Goal: Task Accomplishment & Management: Use online tool/utility

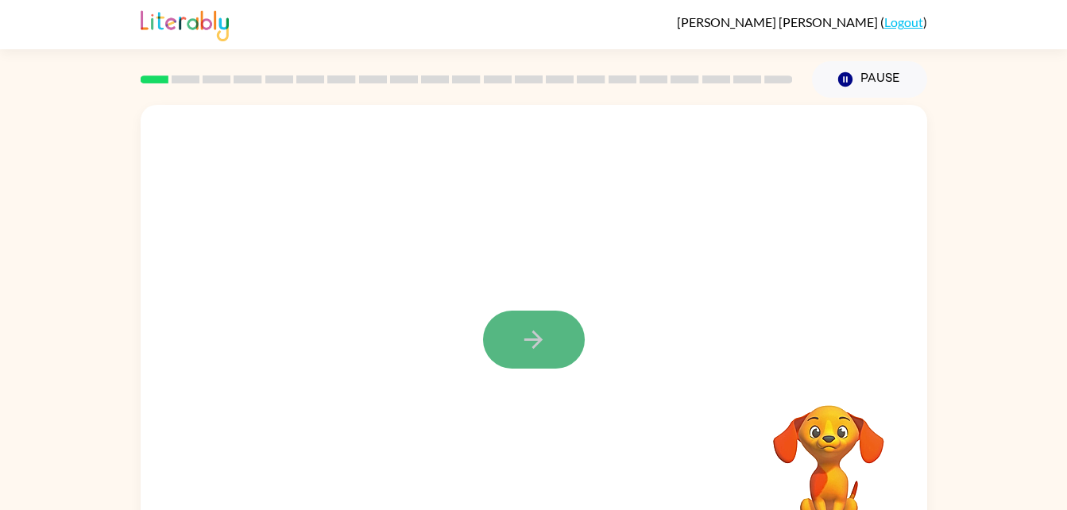
click at [521, 339] on icon "button" at bounding box center [534, 340] width 28 height 28
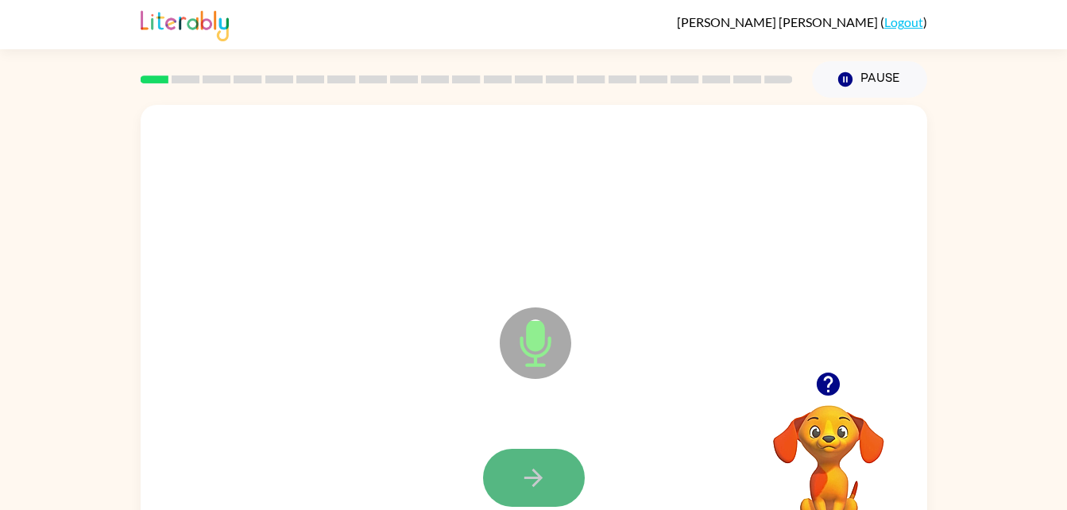
click at [547, 462] on button "button" at bounding box center [534, 478] width 102 height 58
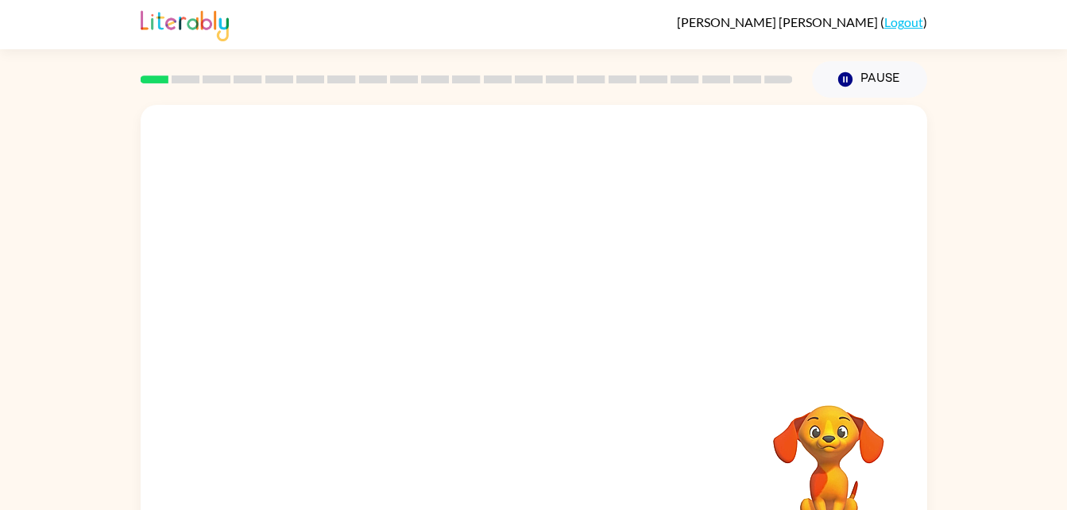
scroll to position [4, 0]
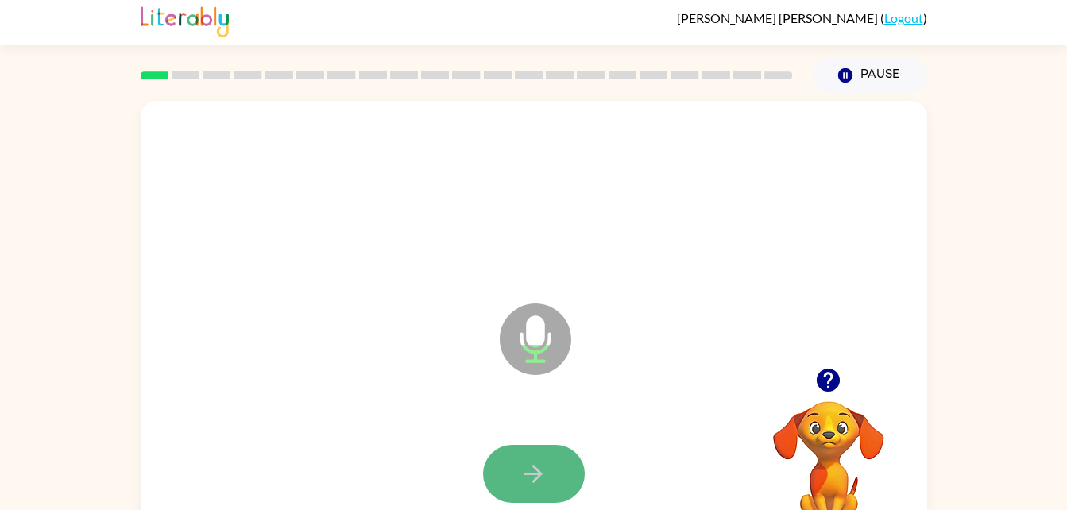
click at [551, 458] on button "button" at bounding box center [534, 474] width 102 height 58
click at [524, 462] on icon "button" at bounding box center [534, 474] width 28 height 28
click at [560, 447] on button "button" at bounding box center [534, 474] width 102 height 58
click at [513, 458] on button "button" at bounding box center [534, 474] width 102 height 58
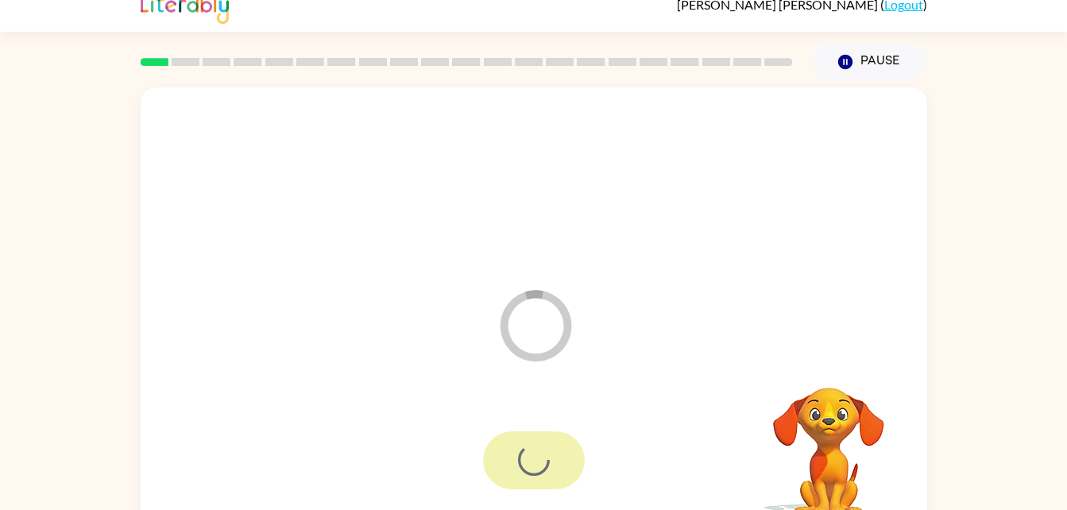
scroll to position [19, 0]
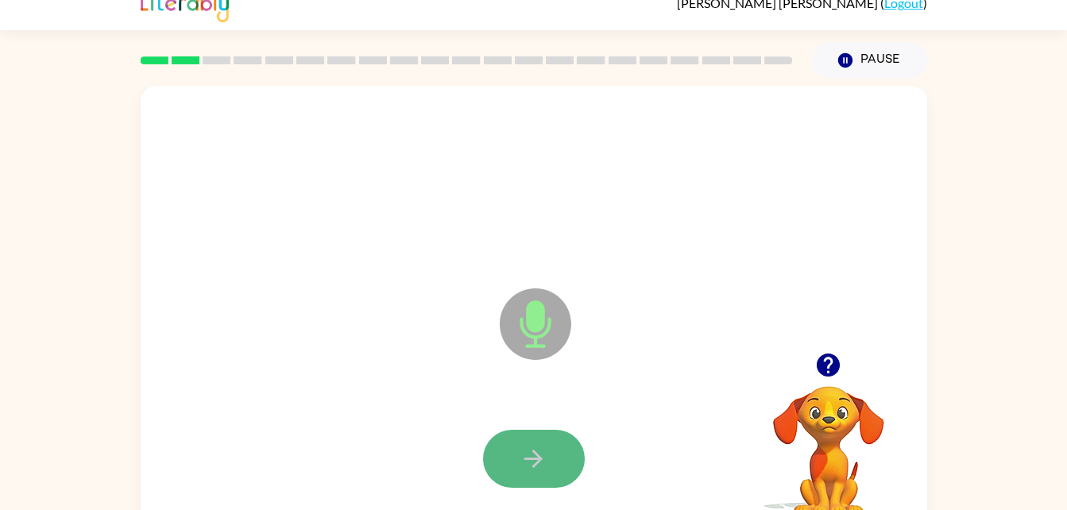
click at [547, 469] on button "button" at bounding box center [534, 459] width 102 height 58
click at [551, 414] on div at bounding box center [533, 459] width 755 height 130
drag, startPoint x: 551, startPoint y: 414, endPoint x: 561, endPoint y: 456, distance: 43.2
click at [561, 456] on button "button" at bounding box center [534, 459] width 102 height 58
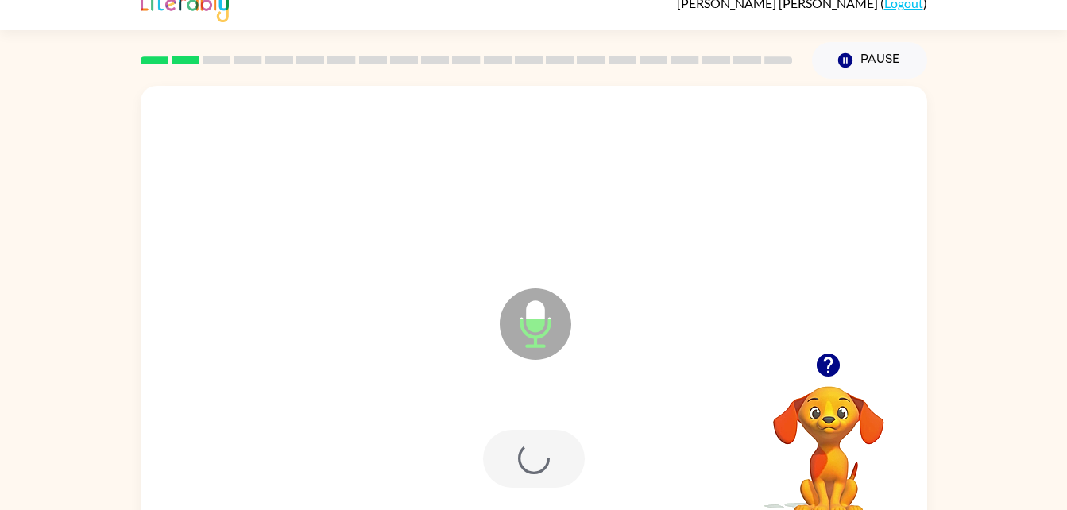
click at [561, 460] on div at bounding box center [534, 459] width 102 height 58
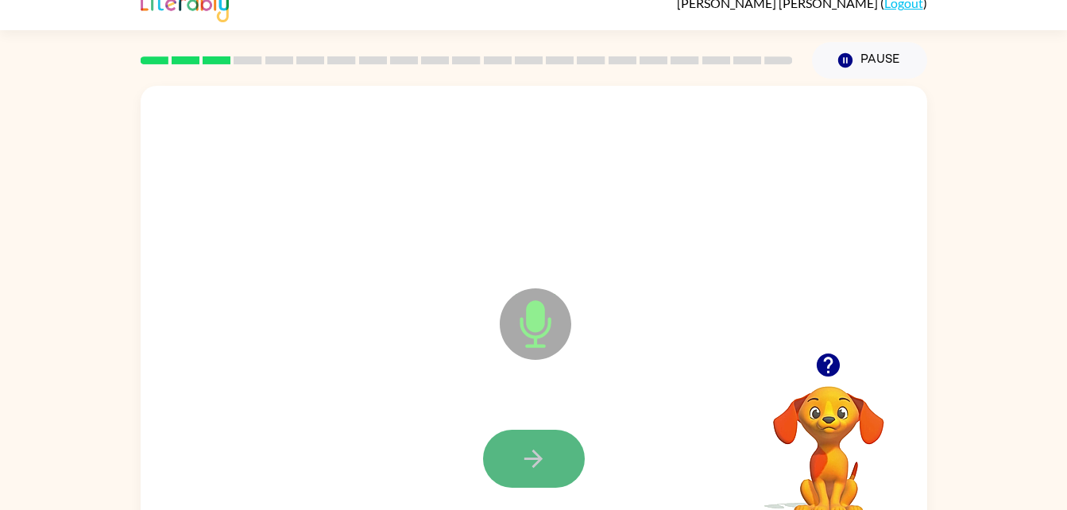
click at [569, 438] on button "button" at bounding box center [534, 459] width 102 height 58
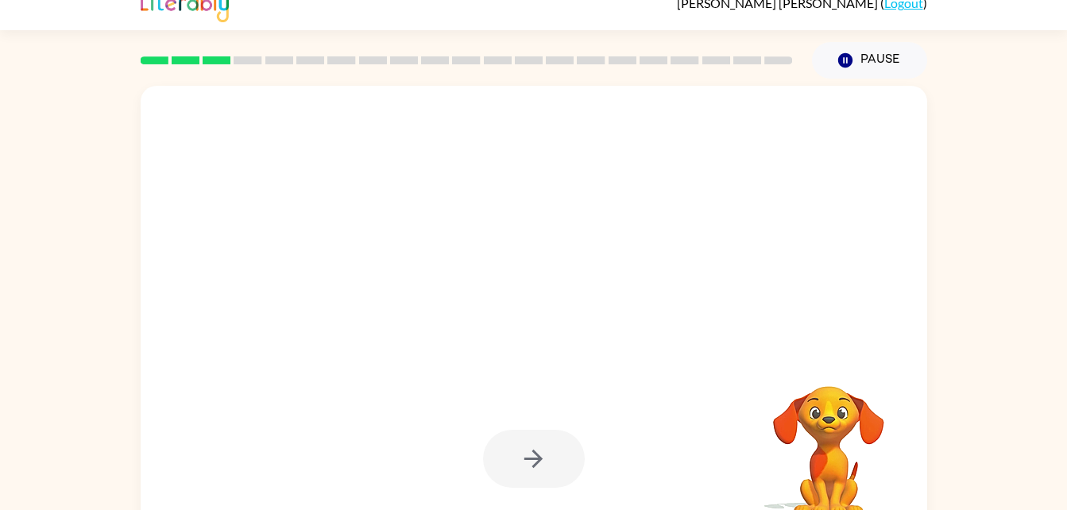
click at [558, 435] on div at bounding box center [534, 459] width 102 height 58
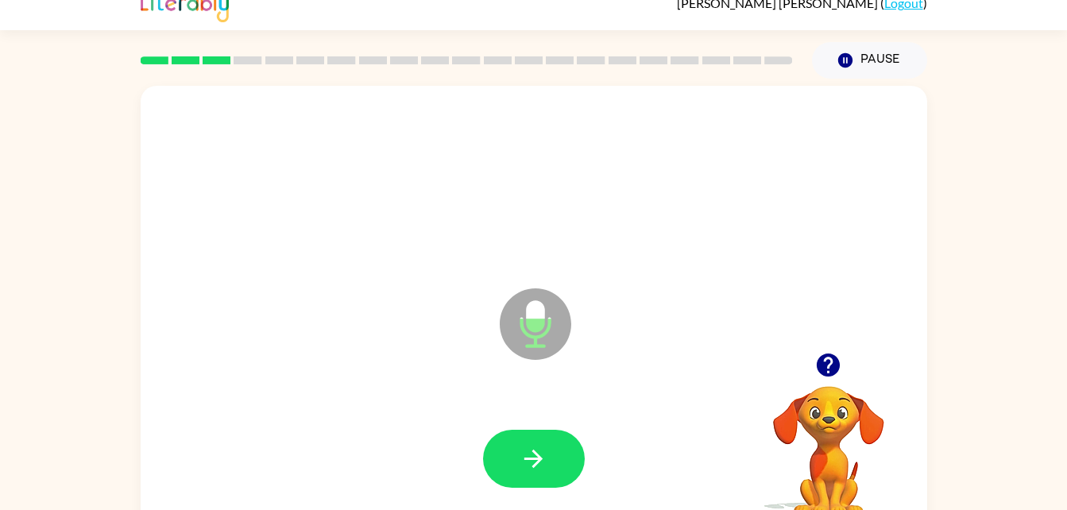
click at [561, 385] on icon "Microphone The Microphone is here when it is your turn to talk" at bounding box center [615, 343] width 238 height 119
click at [509, 423] on div at bounding box center [533, 459] width 755 height 130
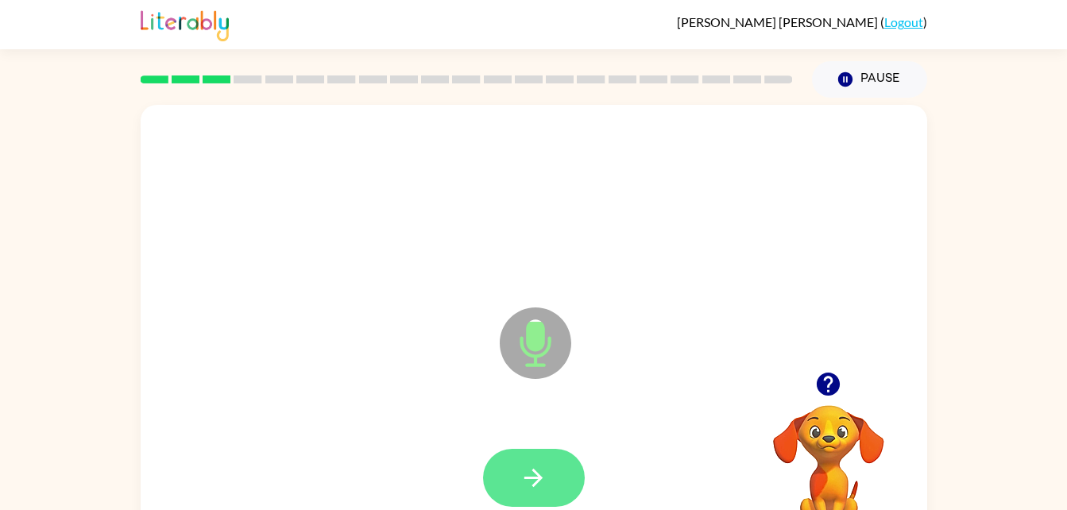
click at [531, 483] on icon "button" at bounding box center [534, 478] width 28 height 28
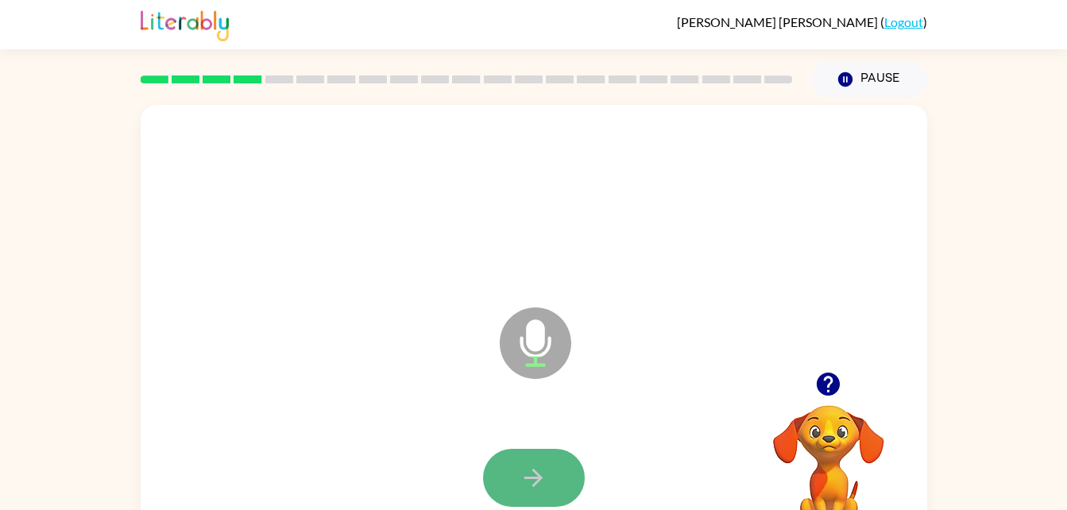
click at [557, 461] on button "button" at bounding box center [534, 478] width 102 height 58
drag, startPoint x: 549, startPoint y: 454, endPoint x: 518, endPoint y: 437, distance: 35.6
click at [518, 437] on div at bounding box center [533, 478] width 755 height 130
click at [518, 438] on div at bounding box center [533, 478] width 755 height 130
click at [545, 479] on icon "button" at bounding box center [534, 478] width 28 height 28
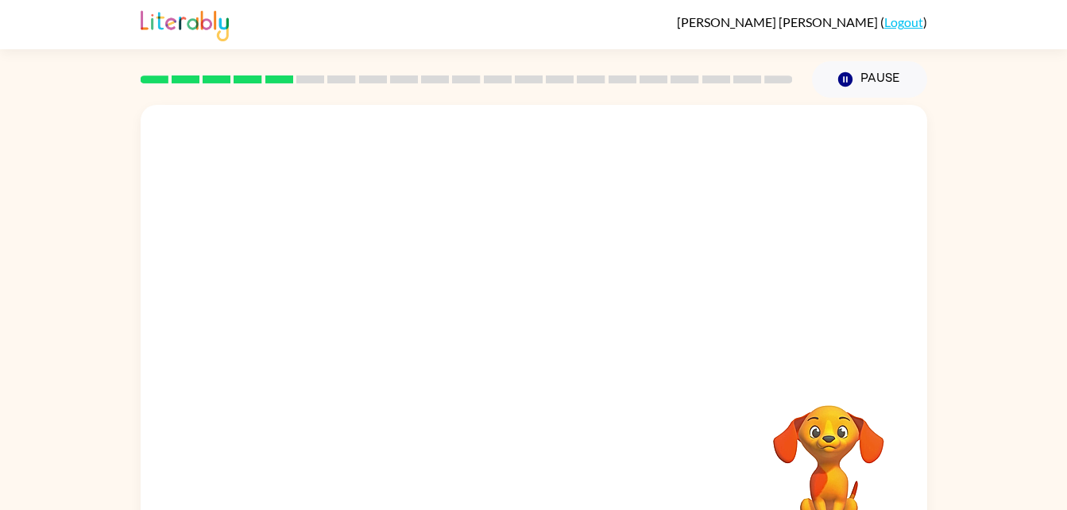
scroll to position [23, 0]
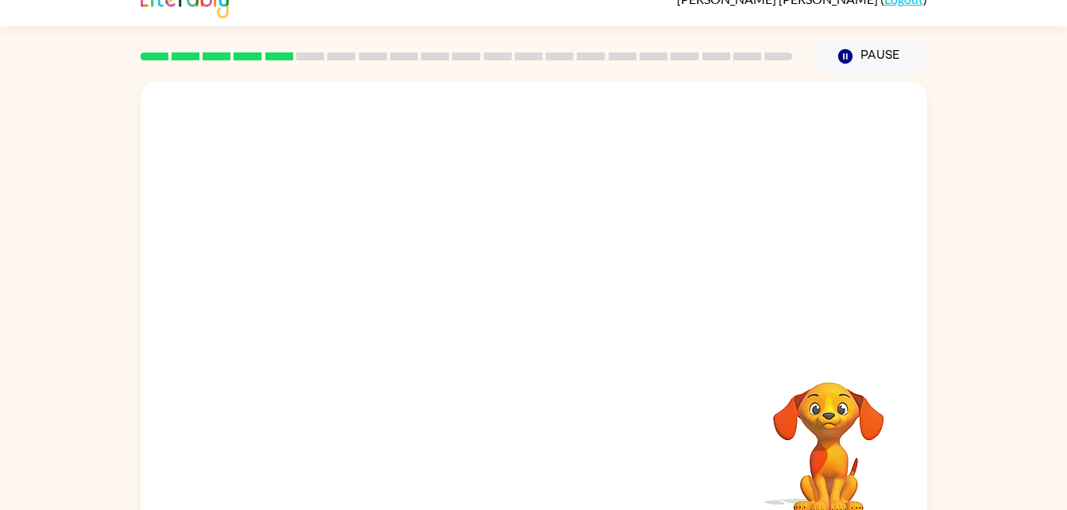
click at [351, 51] on div at bounding box center [466, 57] width 671 height 56
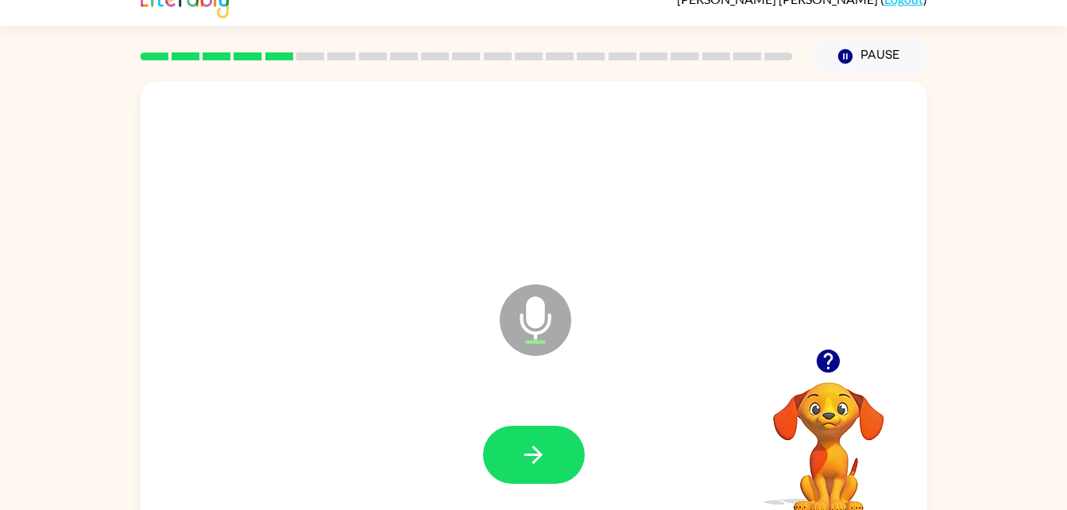
click at [542, 307] on icon "Microphone The Microphone is here when it is your turn to talk" at bounding box center [615, 339] width 238 height 119
click at [833, 368] on icon "button" at bounding box center [828, 361] width 23 height 23
click at [836, 406] on video "Your browser must support playing .mp4 files to use Literably. Please try using…" at bounding box center [828, 436] width 159 height 159
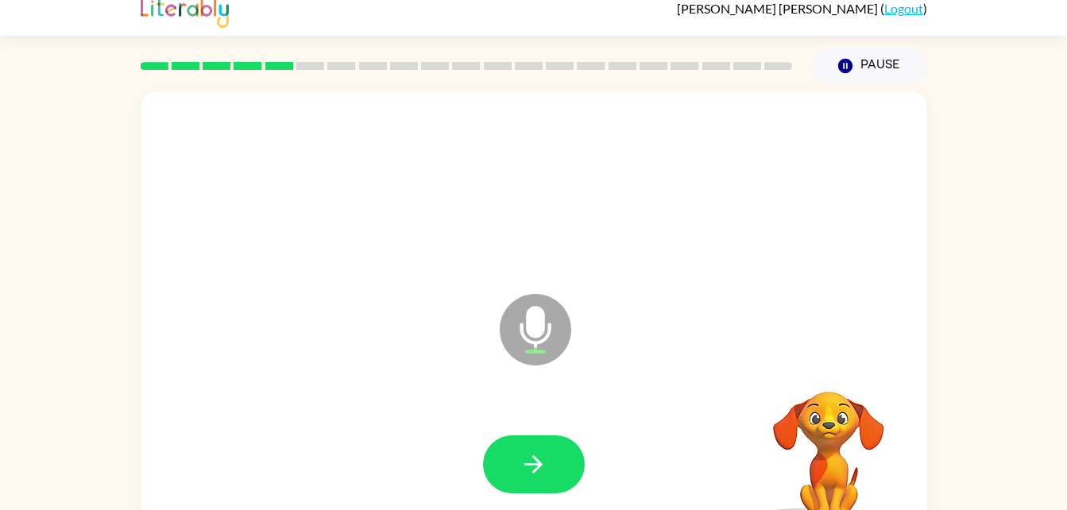
scroll to position [15, 0]
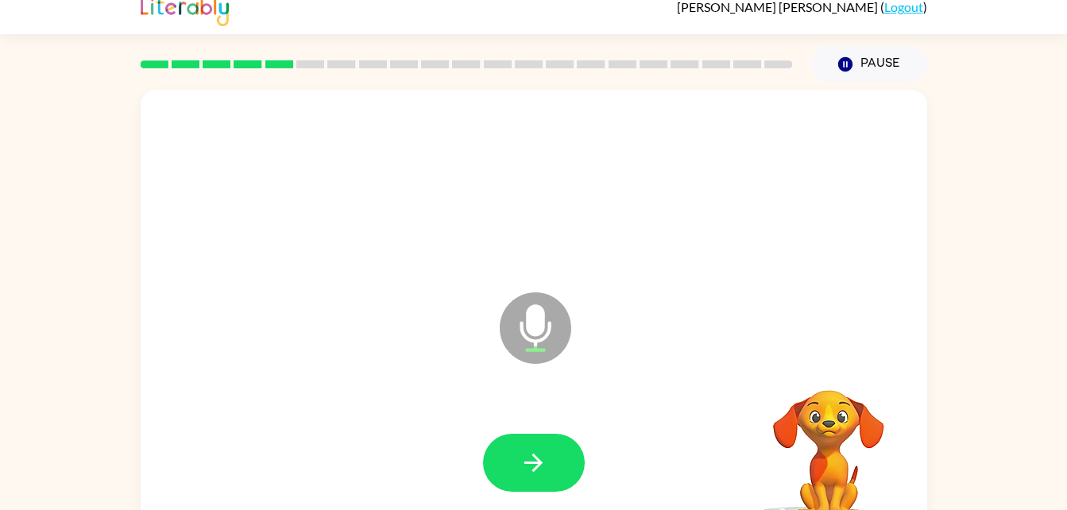
click at [550, 431] on div at bounding box center [533, 463] width 755 height 130
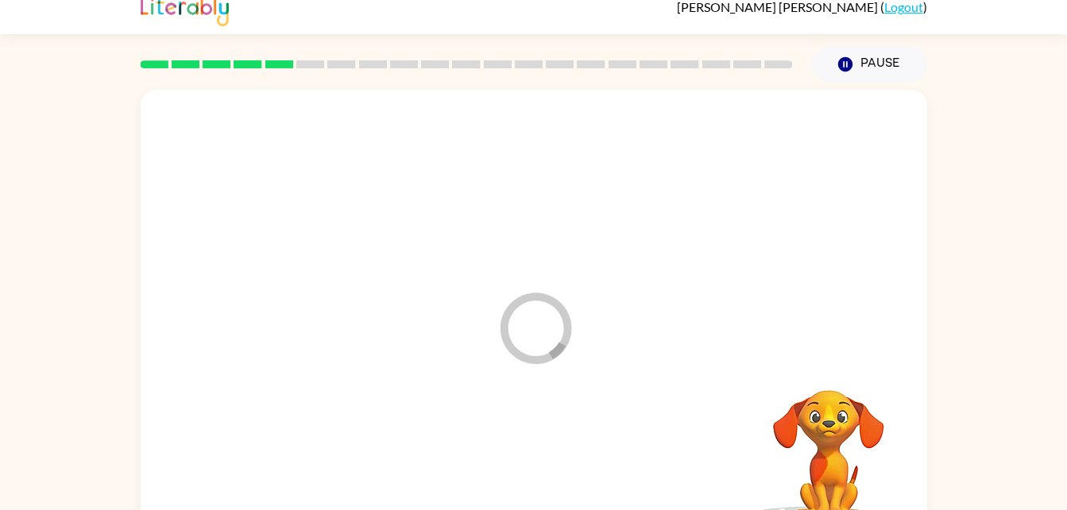
click at [551, 442] on div at bounding box center [533, 463] width 755 height 130
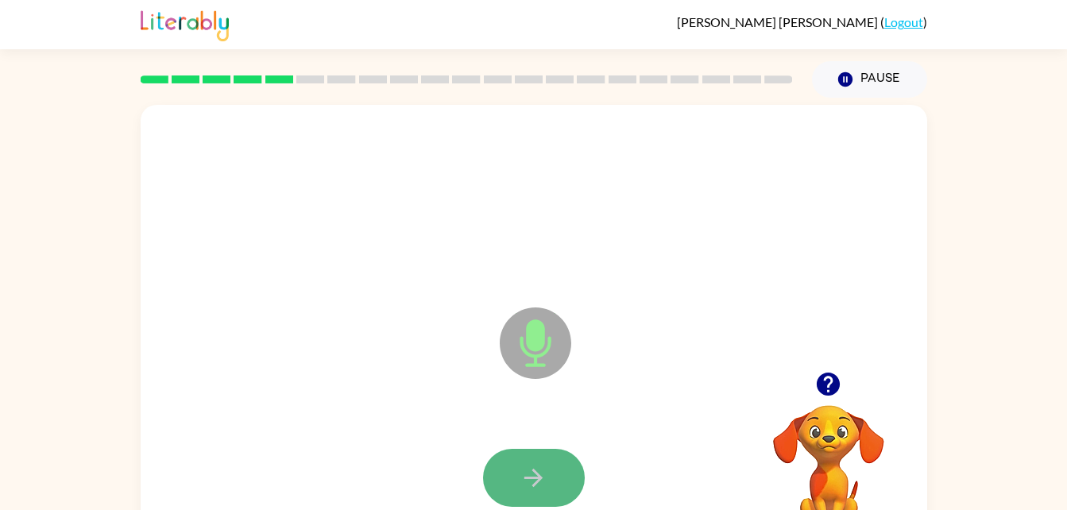
click at [535, 464] on icon "button" at bounding box center [534, 478] width 28 height 28
click at [499, 461] on button "button" at bounding box center [534, 478] width 102 height 58
click at [489, 466] on button "button" at bounding box center [534, 478] width 102 height 58
click at [542, 476] on icon "button" at bounding box center [534, 478] width 28 height 28
click at [570, 496] on button "button" at bounding box center [534, 478] width 102 height 58
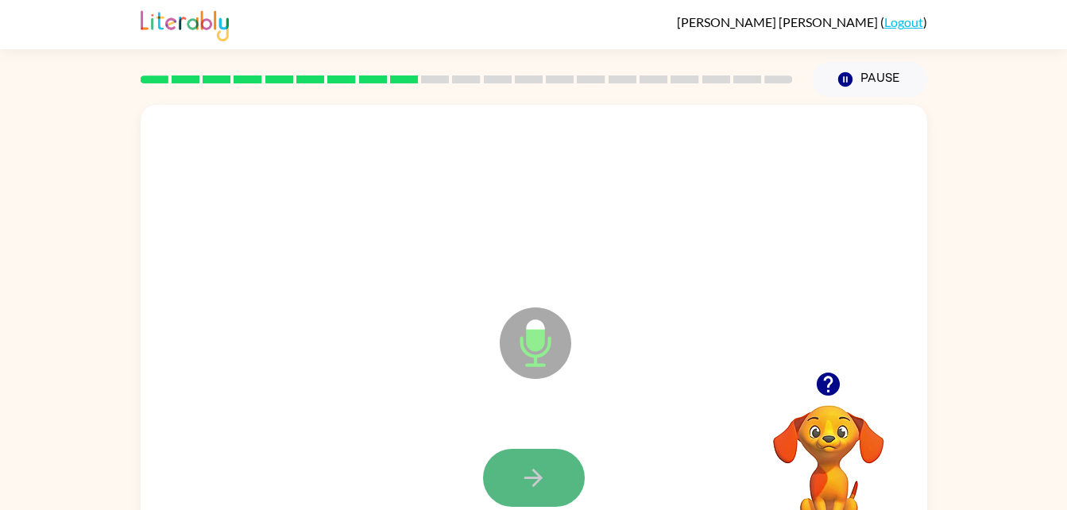
click at [524, 476] on icon "button" at bounding box center [534, 478] width 28 height 28
click at [536, 454] on button "button" at bounding box center [534, 478] width 102 height 58
click at [548, 458] on button "button" at bounding box center [534, 478] width 102 height 58
click at [540, 469] on icon "button" at bounding box center [534, 478] width 28 height 28
click at [531, 462] on button "button" at bounding box center [534, 478] width 102 height 58
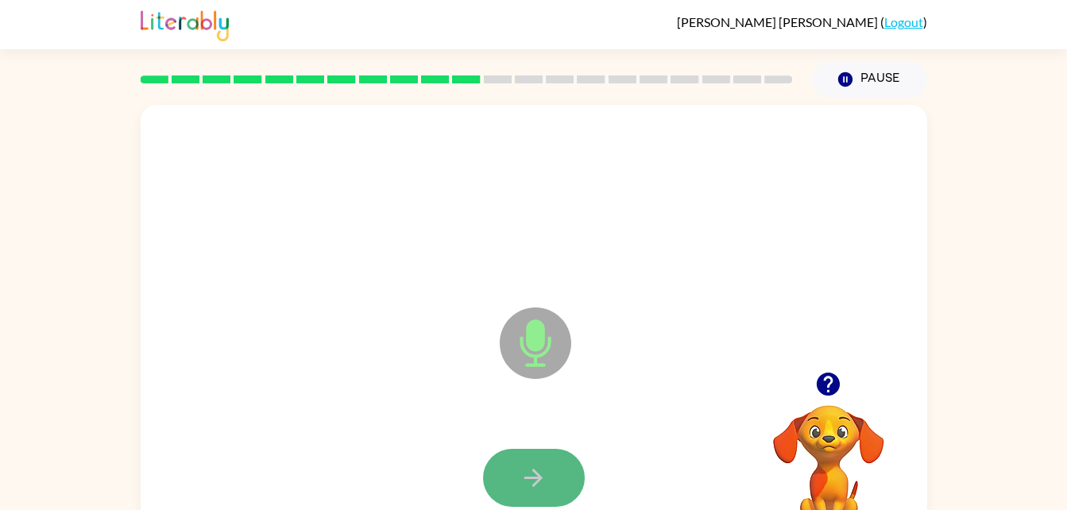
click at [533, 462] on button "button" at bounding box center [534, 478] width 102 height 58
click at [551, 453] on button "button" at bounding box center [534, 478] width 102 height 58
click at [543, 456] on button "button" at bounding box center [534, 478] width 102 height 58
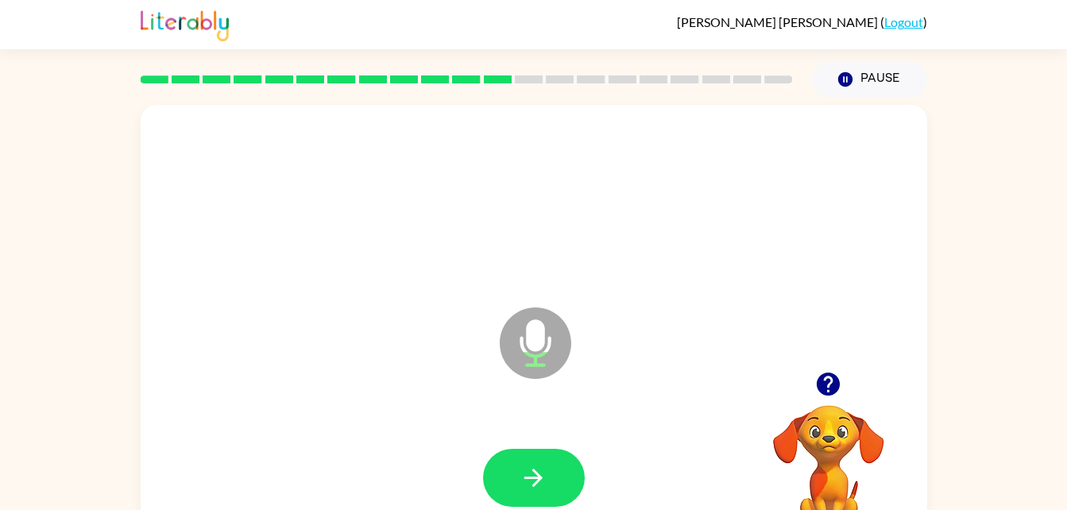
click at [558, 68] on div at bounding box center [466, 80] width 671 height 56
click at [504, 442] on div at bounding box center [533, 478] width 755 height 130
click at [512, 439] on div at bounding box center [533, 478] width 755 height 130
click at [516, 446] on div at bounding box center [533, 478] width 755 height 130
click at [512, 454] on button "button" at bounding box center [534, 478] width 102 height 58
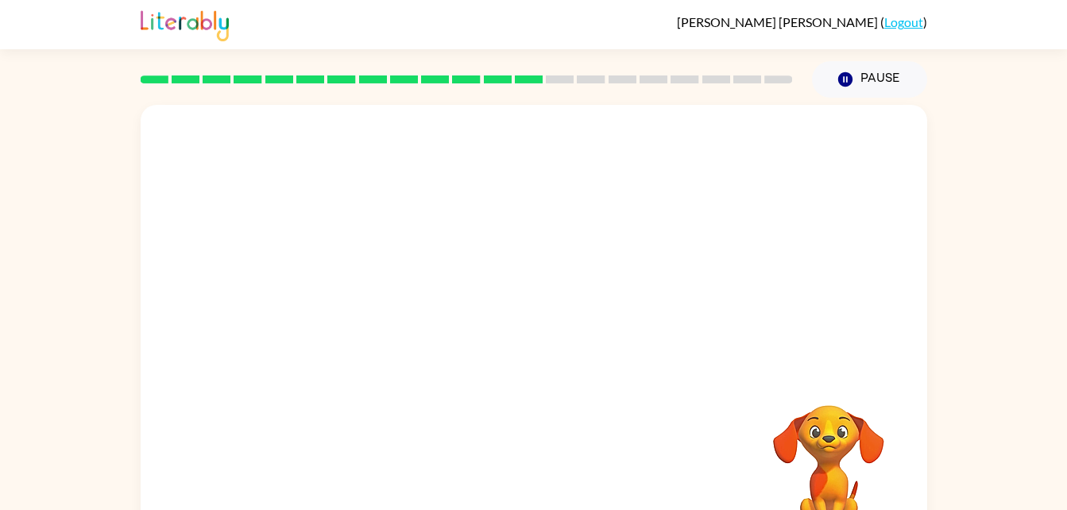
drag, startPoint x: 405, startPoint y: 429, endPoint x: 463, endPoint y: 408, distance: 61.6
click at [463, 408] on div at bounding box center [534, 332] width 786 height 454
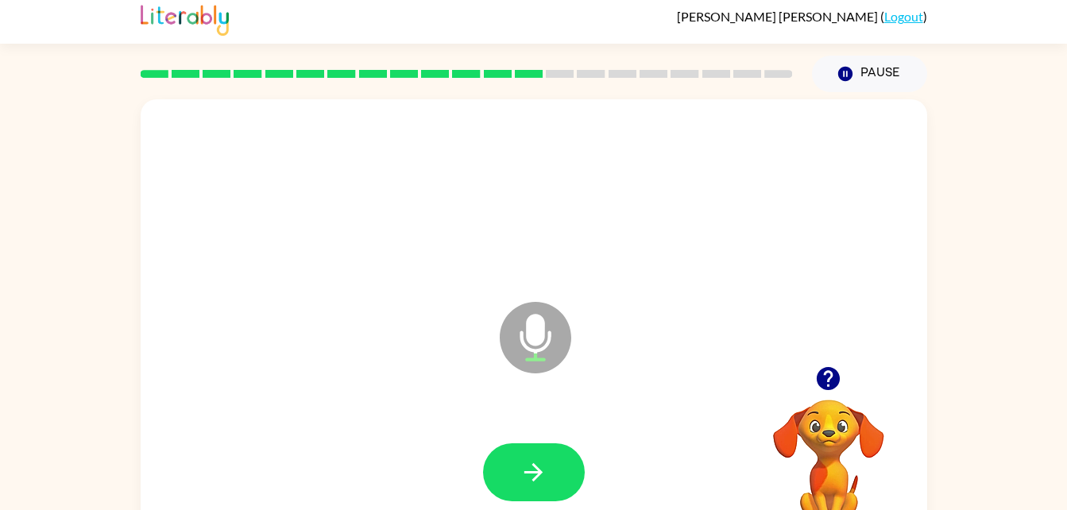
scroll to position [14, 0]
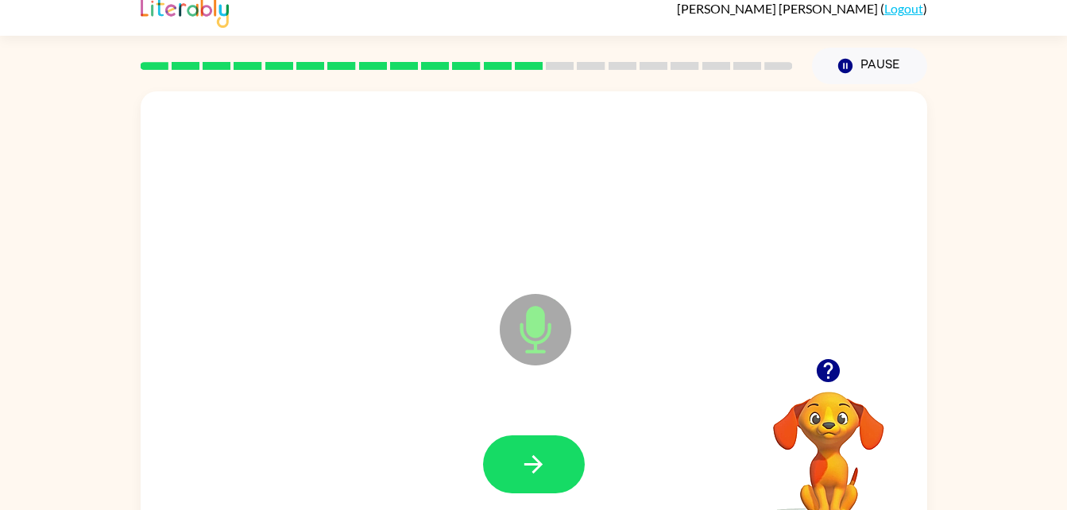
click at [582, 440] on div at bounding box center [534, 464] width 102 height 58
click at [551, 451] on button "button" at bounding box center [534, 464] width 102 height 58
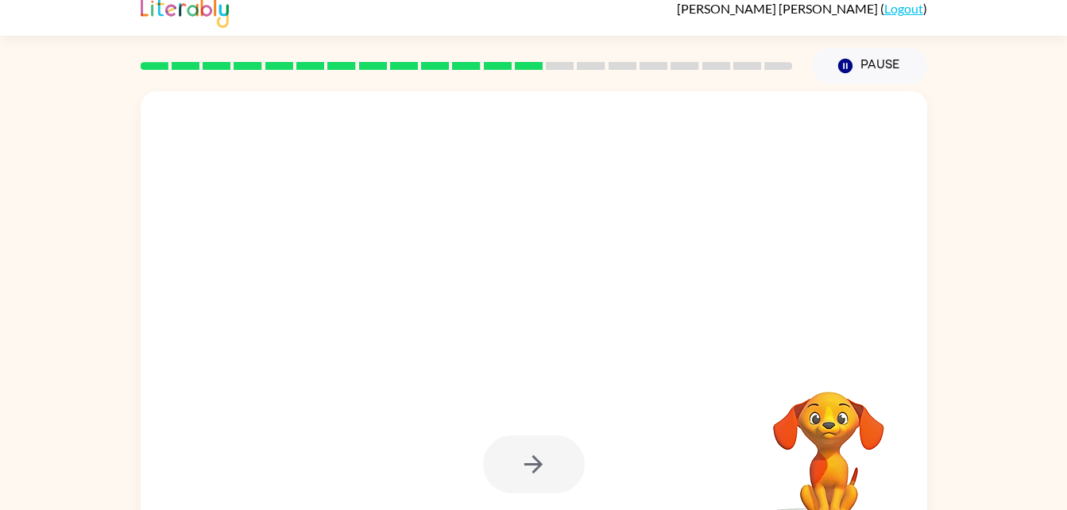
scroll to position [48, 0]
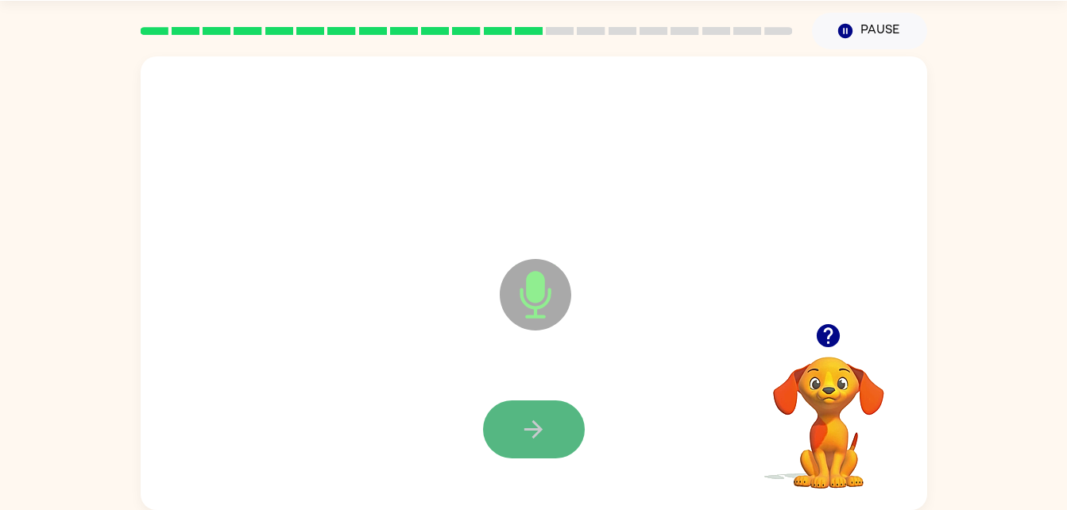
click at [563, 415] on button "button" at bounding box center [534, 429] width 102 height 58
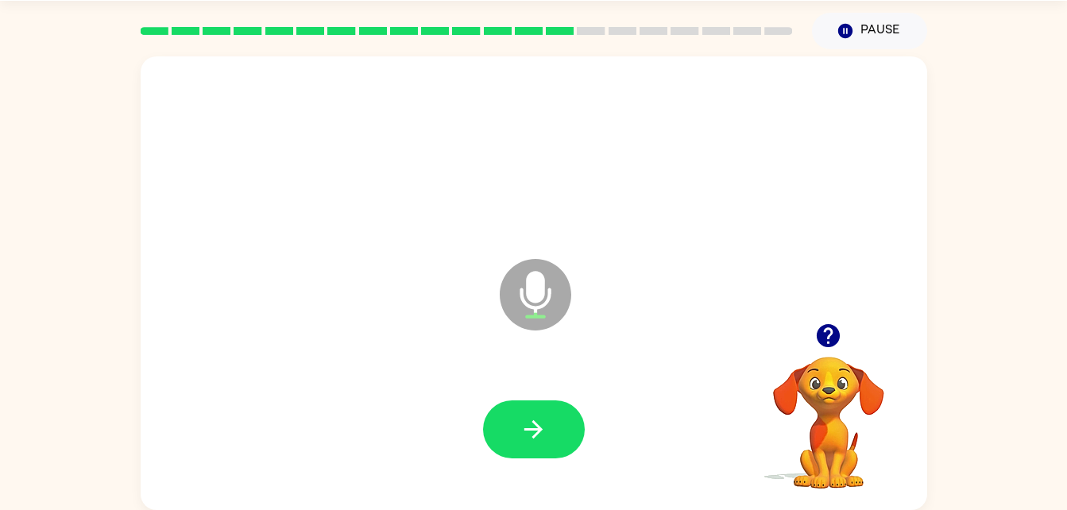
click at [815, 139] on div at bounding box center [533, 153] width 755 height 130
click at [538, 419] on icon "button" at bounding box center [534, 429] width 28 height 28
drag, startPoint x: 539, startPoint y: 429, endPoint x: 539, endPoint y: 405, distance: 23.8
click at [539, 405] on button "button" at bounding box center [534, 429] width 102 height 58
click at [539, 405] on div at bounding box center [534, 429] width 102 height 58
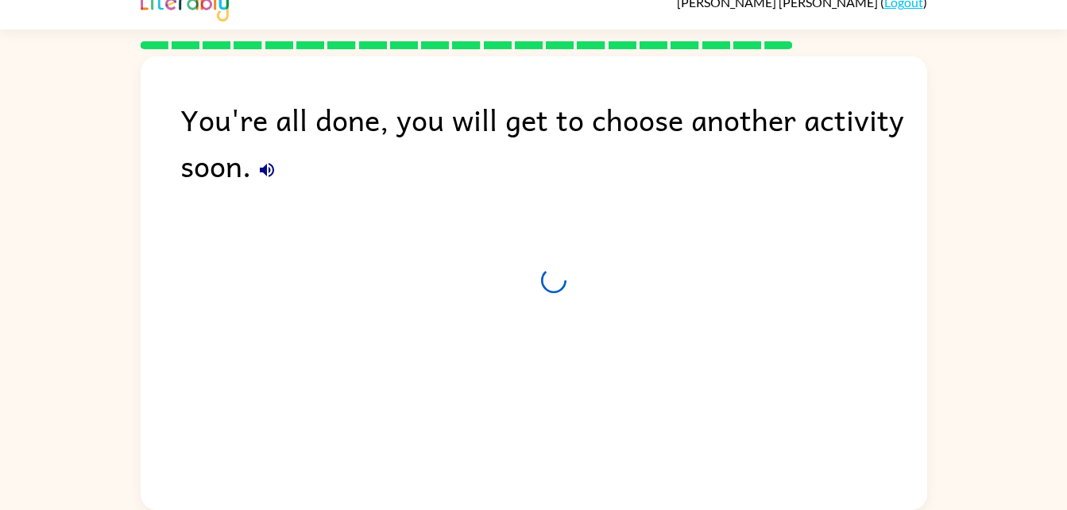
scroll to position [20, 0]
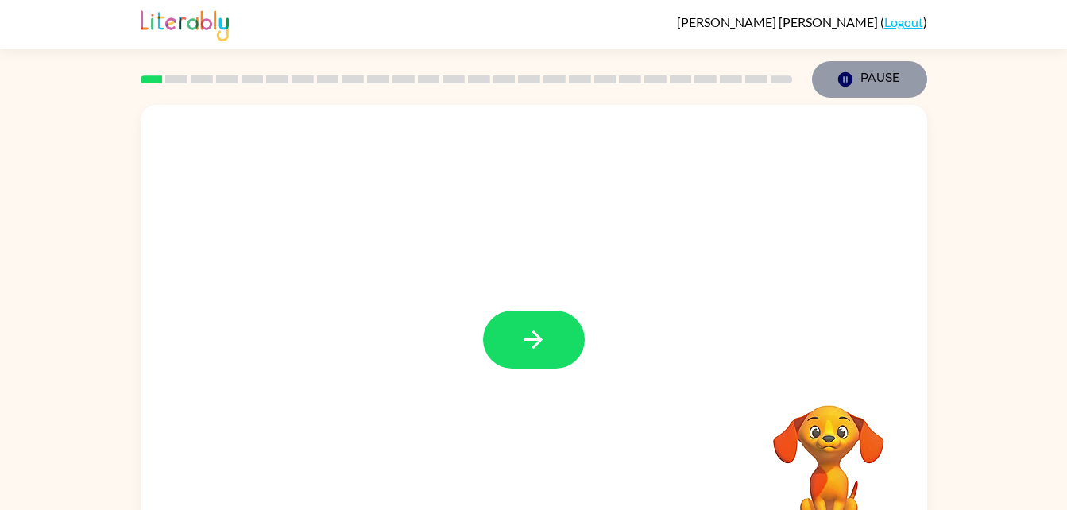
click at [864, 87] on button "Pause Pause" at bounding box center [869, 79] width 115 height 37
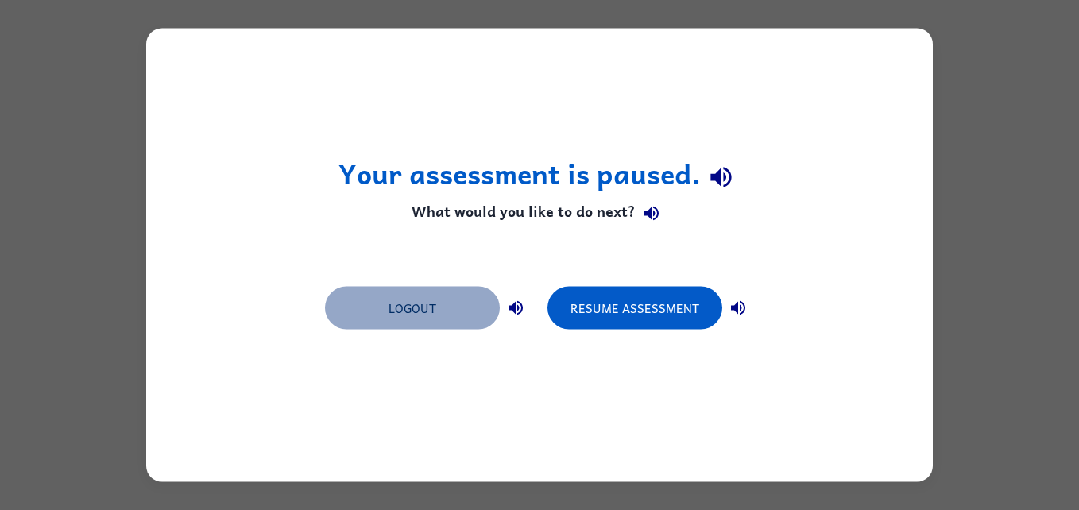
click at [392, 323] on button "Logout" at bounding box center [412, 308] width 175 height 43
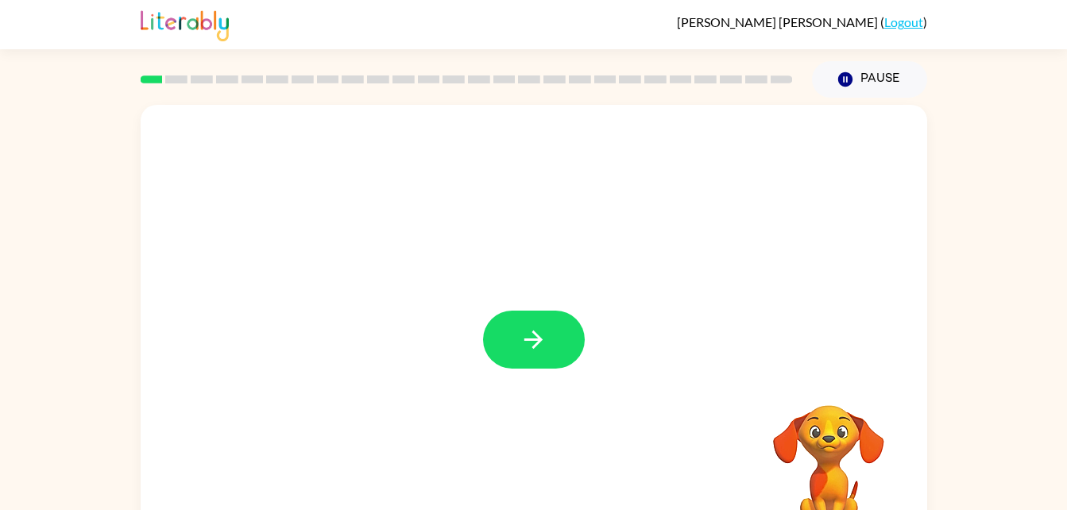
drag, startPoint x: 620, startPoint y: 350, endPoint x: 404, endPoint y: 299, distance: 222.6
click at [543, 336] on div at bounding box center [534, 332] width 786 height 454
click at [528, 354] on button "button" at bounding box center [534, 340] width 102 height 58
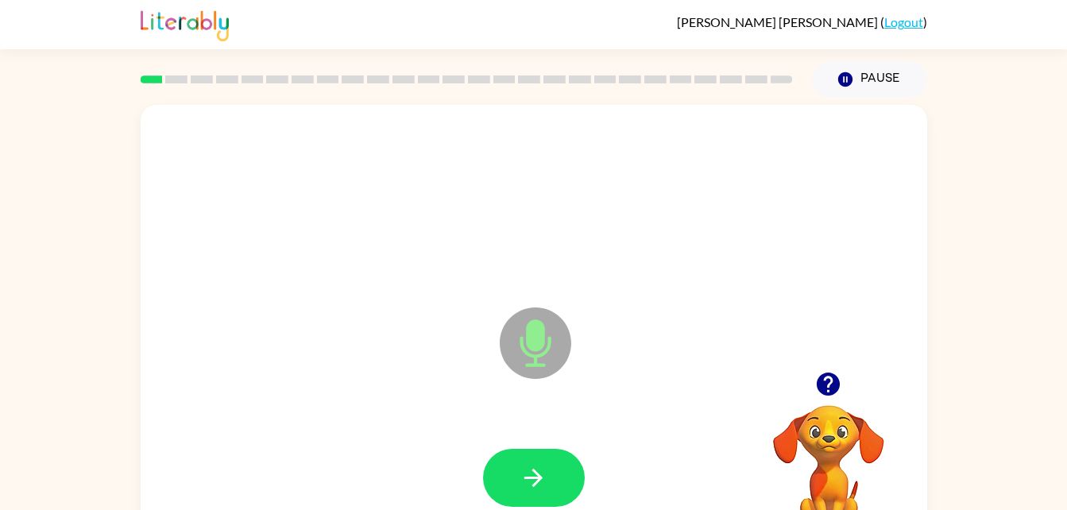
click at [544, 441] on div at bounding box center [533, 478] width 755 height 130
click at [549, 480] on button "button" at bounding box center [534, 478] width 102 height 58
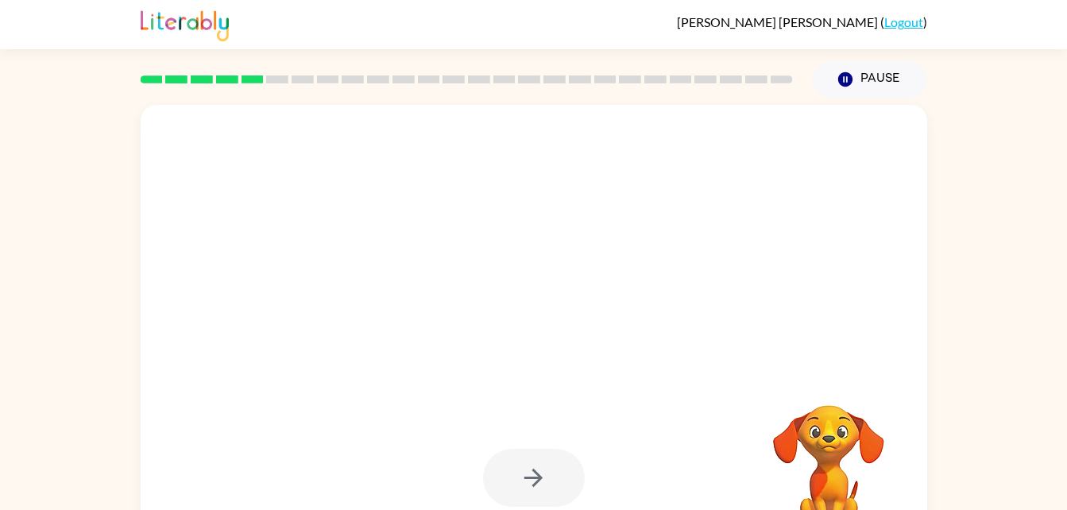
click at [117, 74] on div "Marley Zinn ( Logout ) Pause Pause Your browser must support playing .mp4 files…" at bounding box center [533, 279] width 1067 height 558
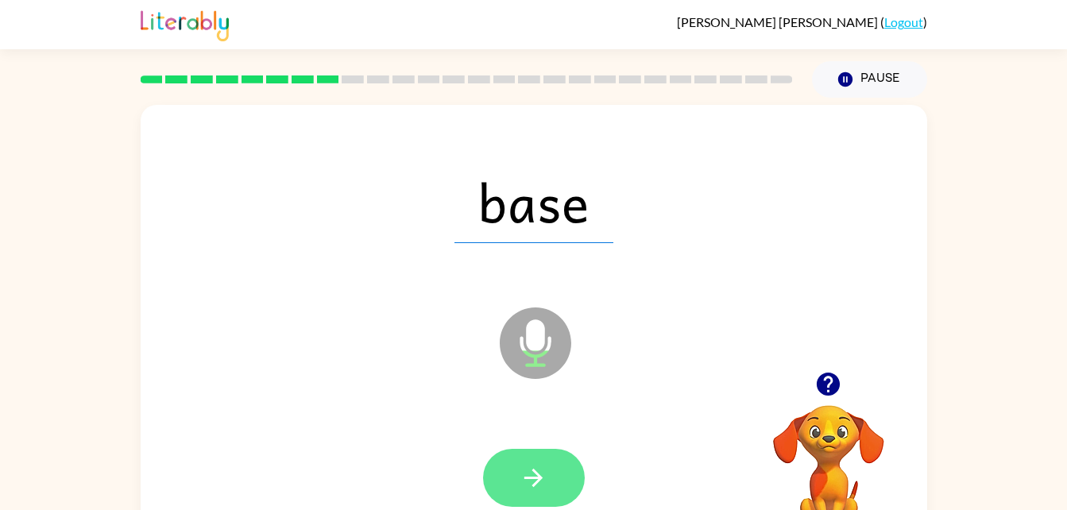
click at [535, 481] on icon "button" at bounding box center [534, 478] width 28 height 28
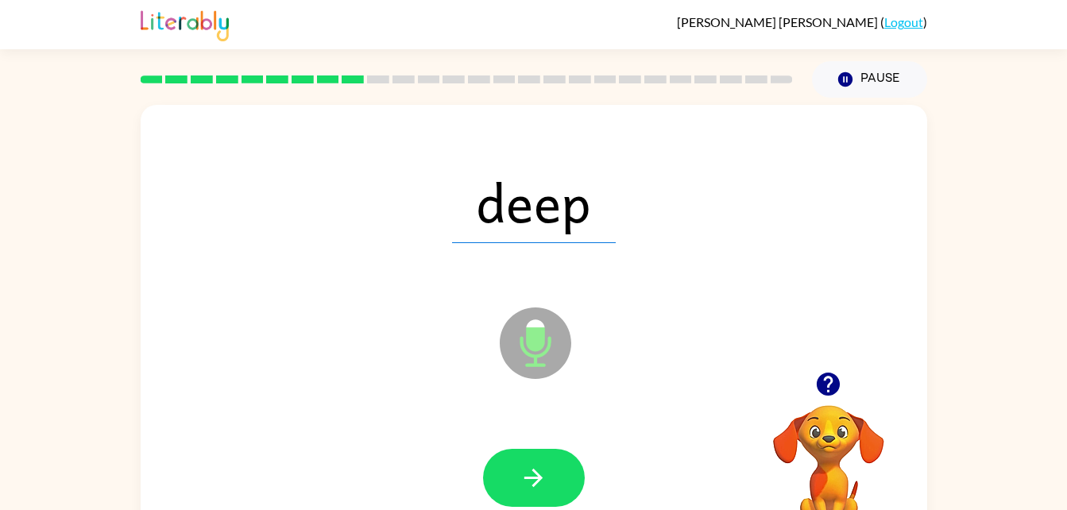
click at [488, 402] on div "deep Microphone The Microphone is here when it is your turn to talk" at bounding box center [534, 332] width 786 height 454
click at [523, 501] on button "button" at bounding box center [534, 478] width 102 height 58
click at [488, 460] on div at bounding box center [534, 478] width 102 height 58
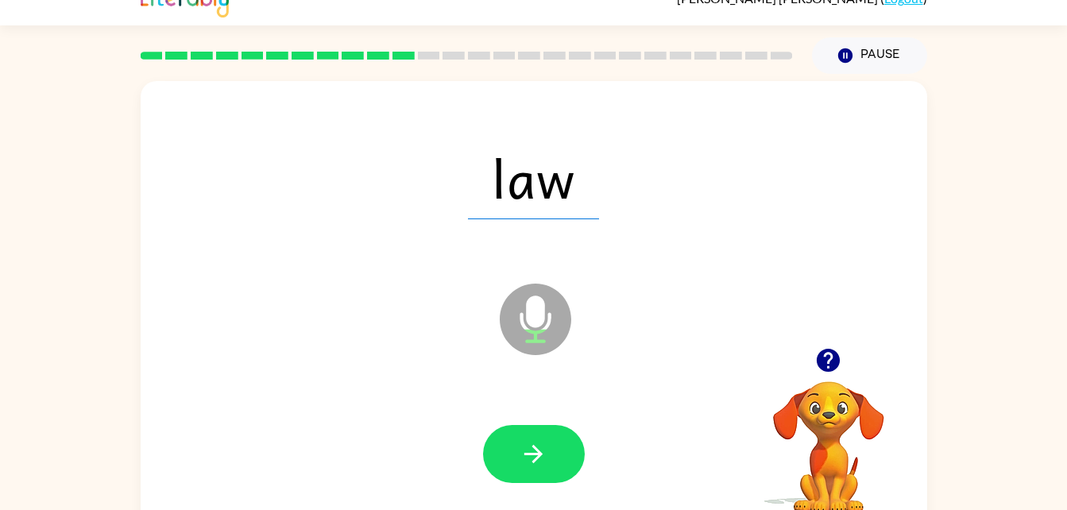
scroll to position [48, 0]
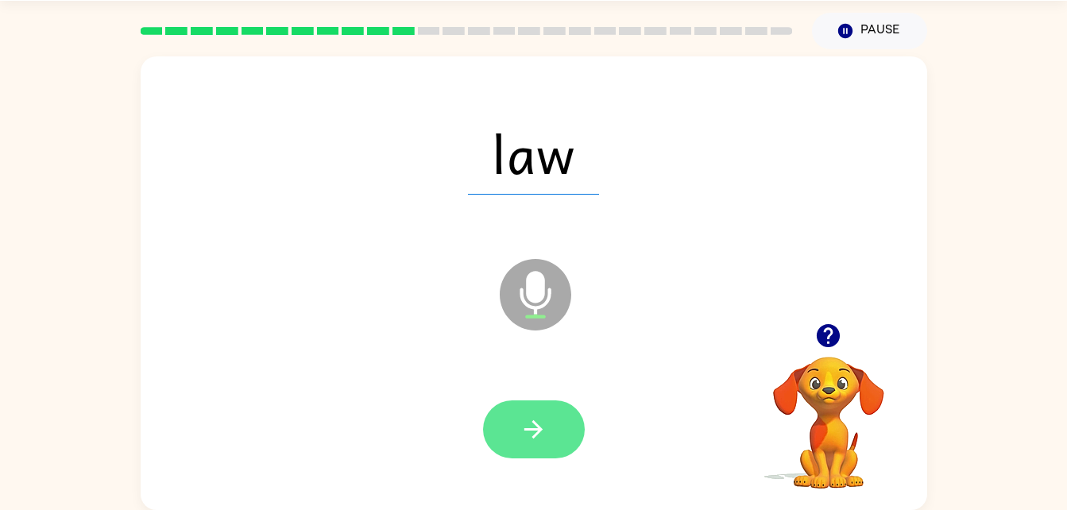
click at [527, 431] on icon "button" at bounding box center [534, 429] width 28 height 28
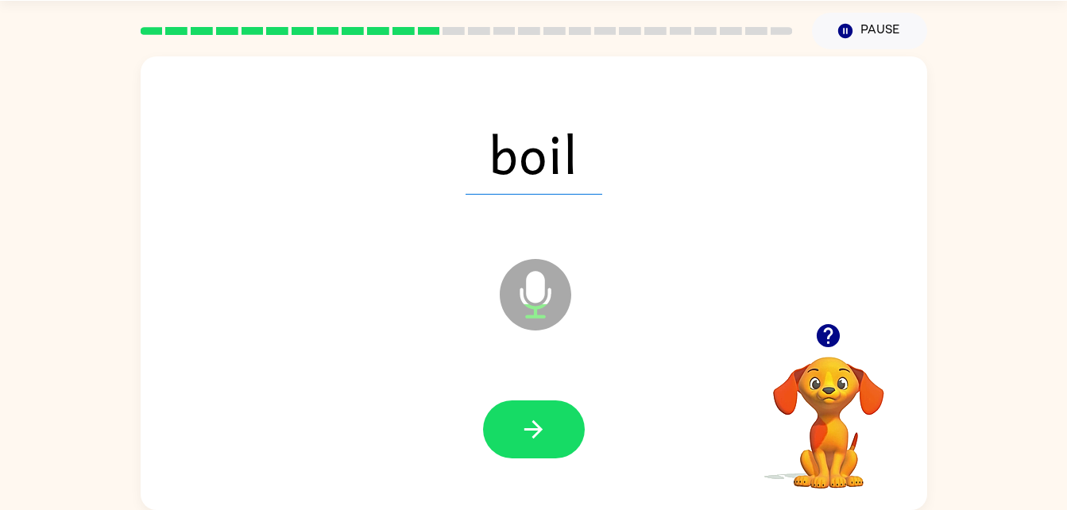
click at [10, 457] on div "boil Microphone The Microphone is here when it is your turn to talk Your browse…" at bounding box center [533, 279] width 1067 height 461
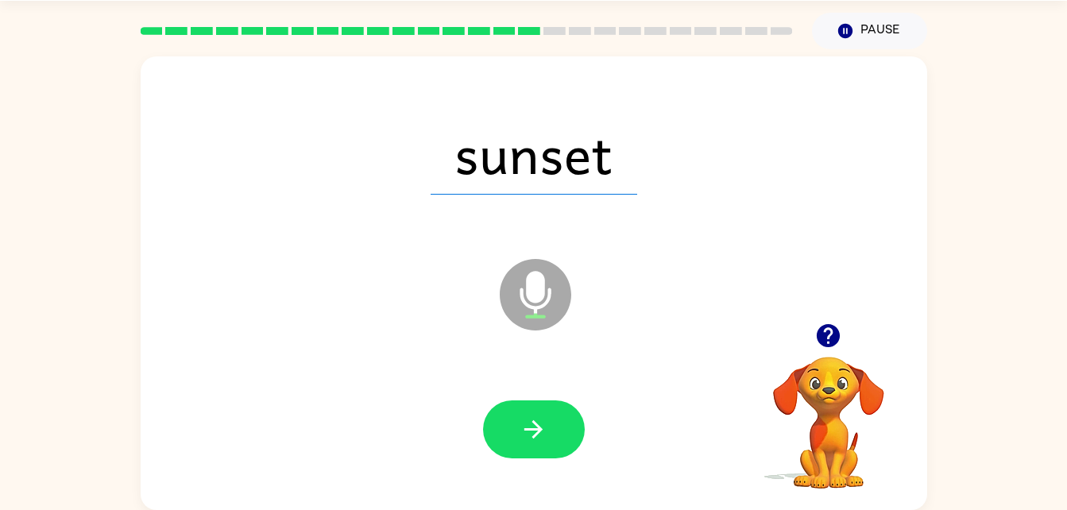
click at [554, 87] on div "sunset Microphone The Microphone is here when it is your turn to talk" at bounding box center [534, 283] width 786 height 454
click at [513, 196] on div "sunset" at bounding box center [533, 153] width 755 height 130
click at [525, 198] on div "sunset" at bounding box center [533, 153] width 755 height 130
click at [527, 180] on span "sunset" at bounding box center [534, 153] width 207 height 83
click at [516, 158] on span "sunset" at bounding box center [534, 153] width 207 height 83
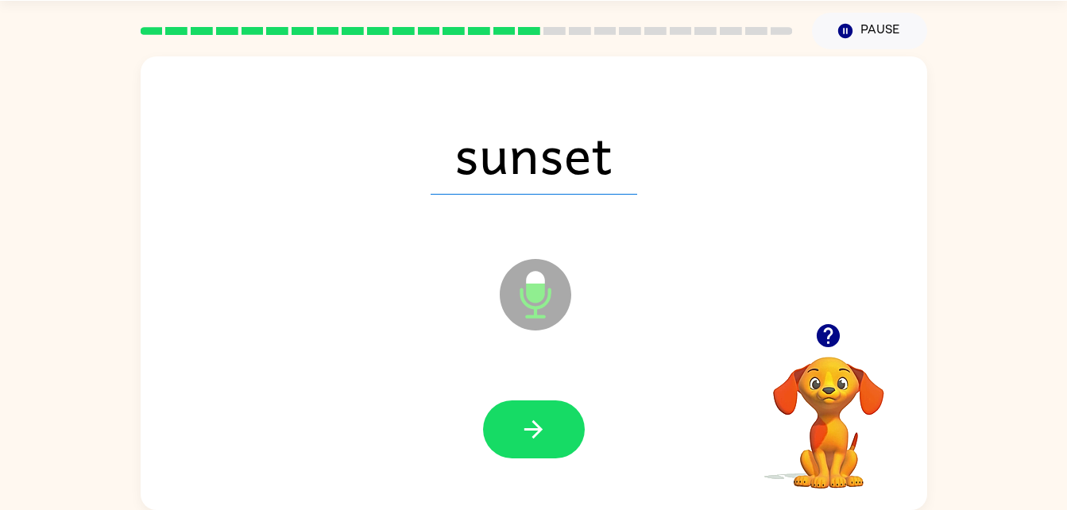
click at [521, 174] on span "sunset" at bounding box center [534, 153] width 207 height 83
click at [508, 200] on div "sunset" at bounding box center [533, 153] width 755 height 130
click at [525, 193] on span "sunset" at bounding box center [534, 153] width 207 height 83
click at [523, 182] on span "sunset" at bounding box center [534, 153] width 207 height 83
click at [535, 231] on icon at bounding box center [536, 258] width 40 height 119
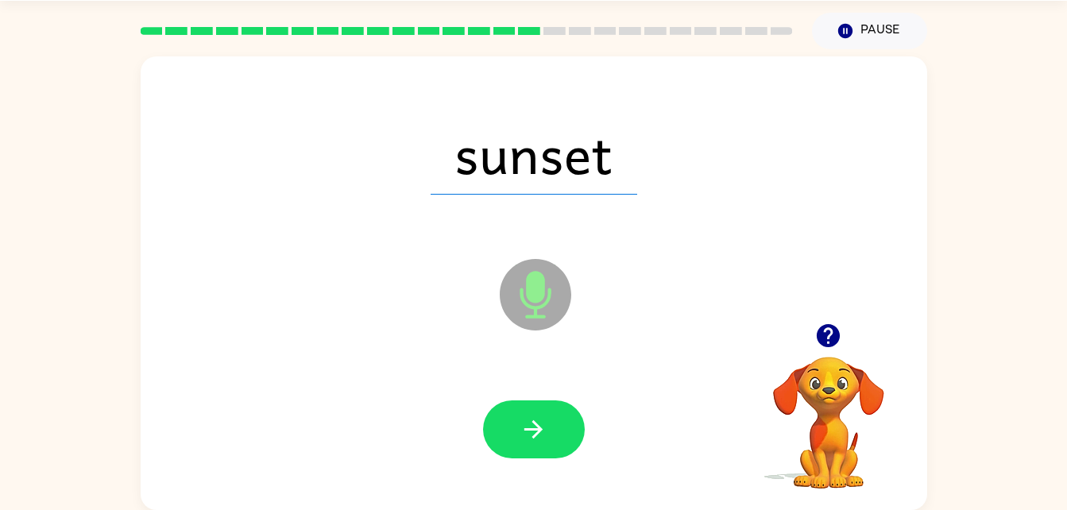
click at [510, 223] on div "sunset Microphone The Microphone is here when it is your turn to talk" at bounding box center [534, 283] width 786 height 454
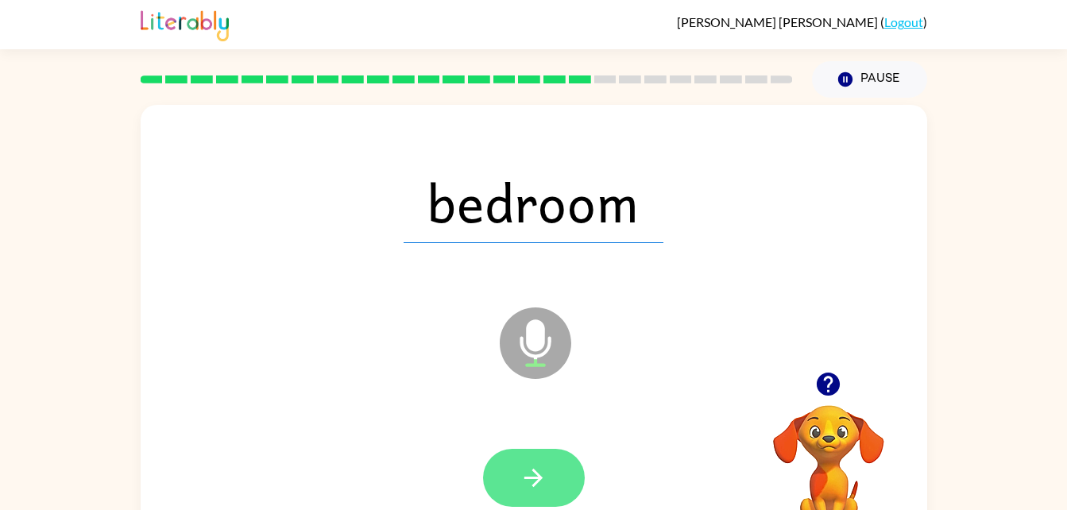
click at [504, 478] on button "button" at bounding box center [534, 478] width 102 height 58
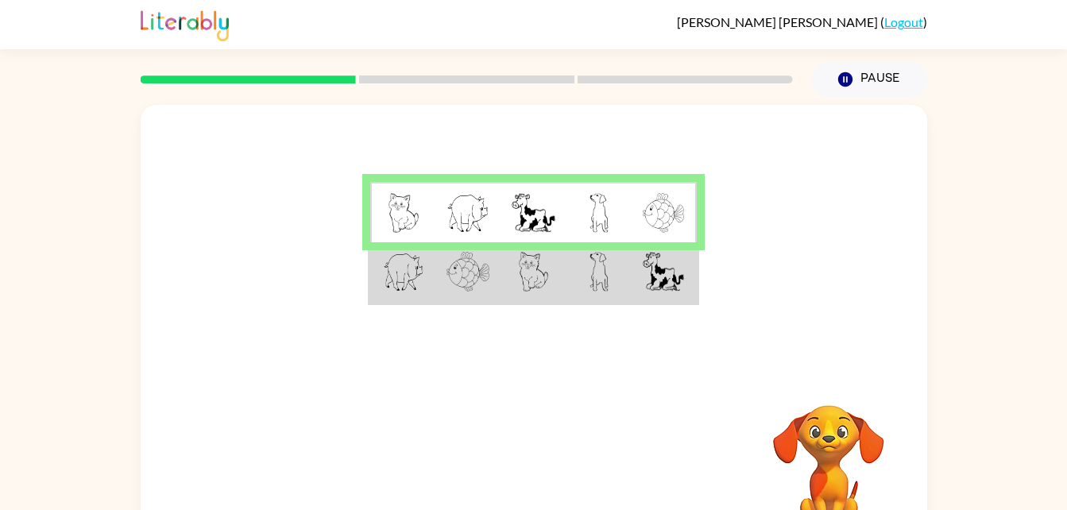
click at [377, 255] on td at bounding box center [402, 272] width 65 height 61
click at [419, 198] on td at bounding box center [402, 212] width 65 height 61
click at [399, 205] on img at bounding box center [403, 213] width 30 height 40
click at [376, 272] on td at bounding box center [402, 272] width 65 height 61
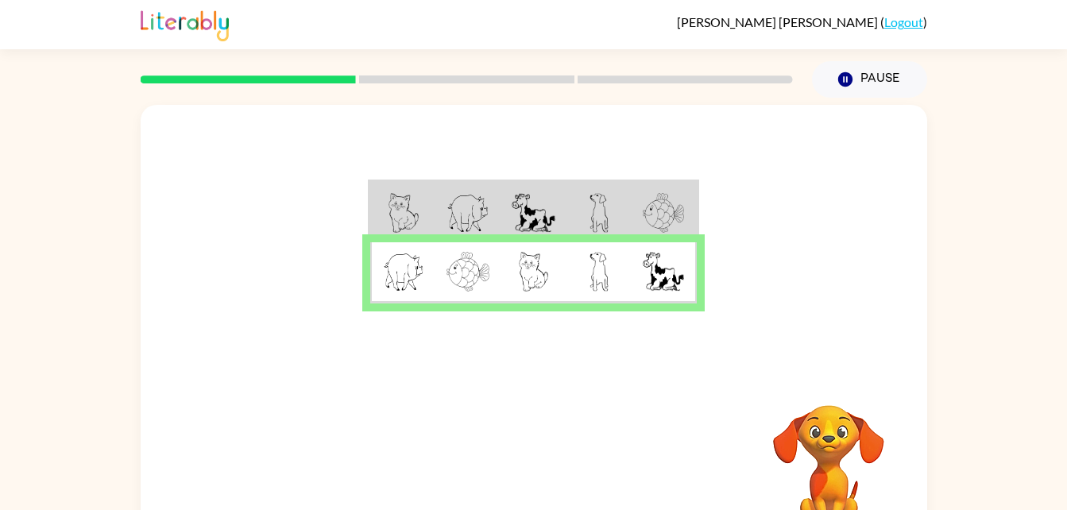
click at [400, 260] on img at bounding box center [403, 272] width 41 height 40
click at [755, 10] on div "[PERSON_NAME] [PERSON_NAME] ( Logout )" at bounding box center [534, 24] width 786 height 49
click at [505, 496] on button "button" at bounding box center [534, 469] width 102 height 58
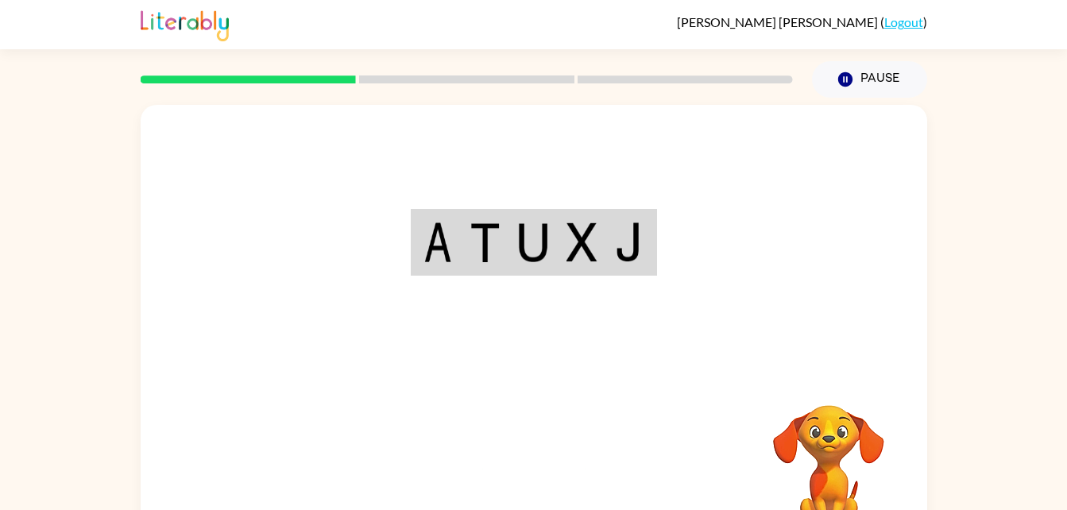
click at [528, 481] on div "Your browser must support playing .mp4 files to use Literably. Please try using…" at bounding box center [534, 332] width 786 height 454
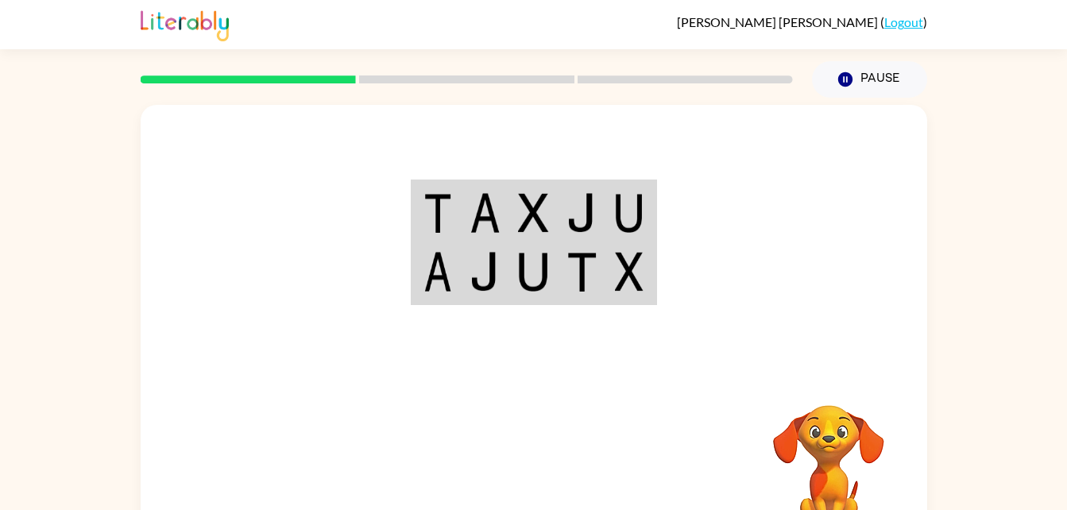
click at [431, 254] on img at bounding box center [437, 272] width 29 height 40
click at [425, 278] on img at bounding box center [437, 272] width 29 height 40
click at [433, 285] on img at bounding box center [437, 272] width 29 height 40
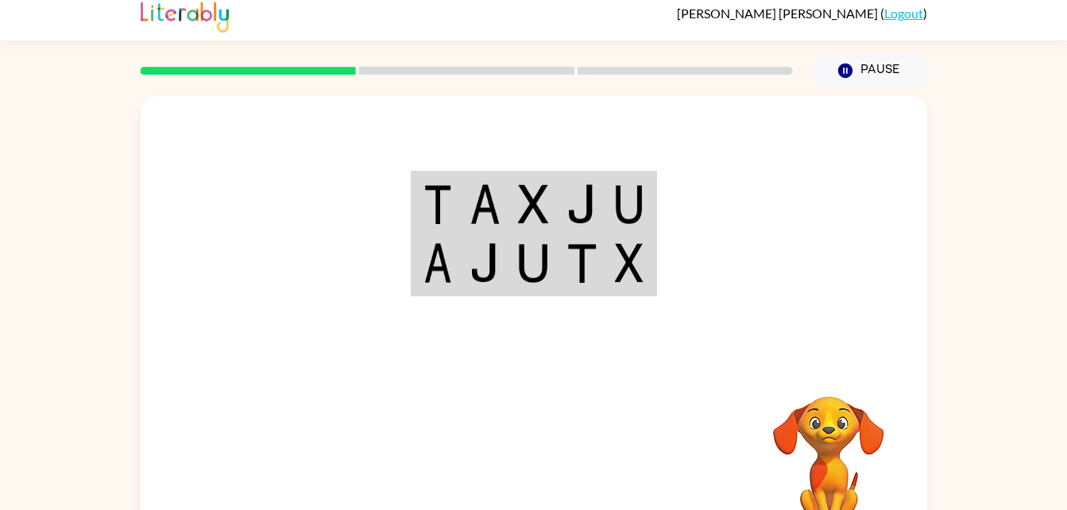
scroll to position [8, 0]
click at [422, 274] on td at bounding box center [436, 264] width 48 height 61
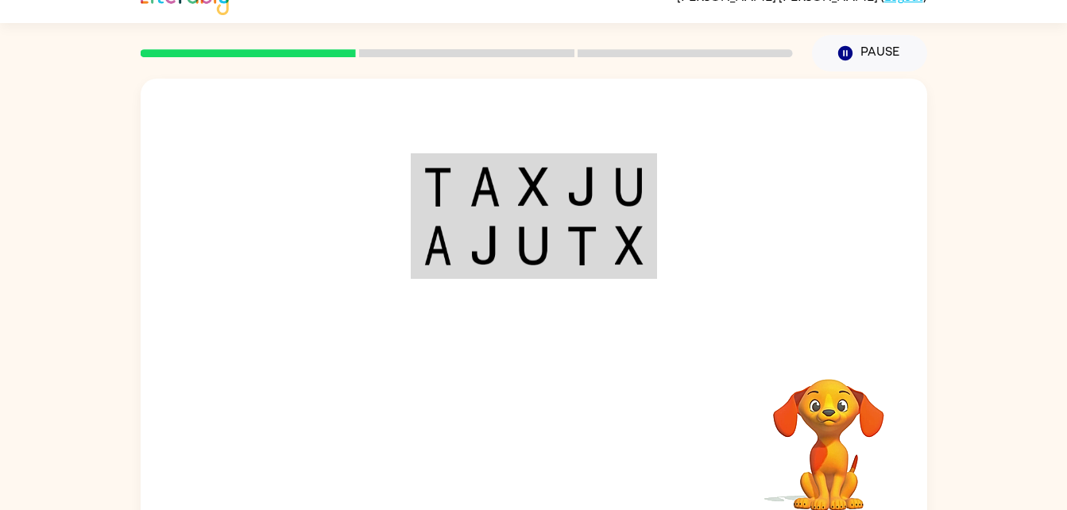
scroll to position [42, 0]
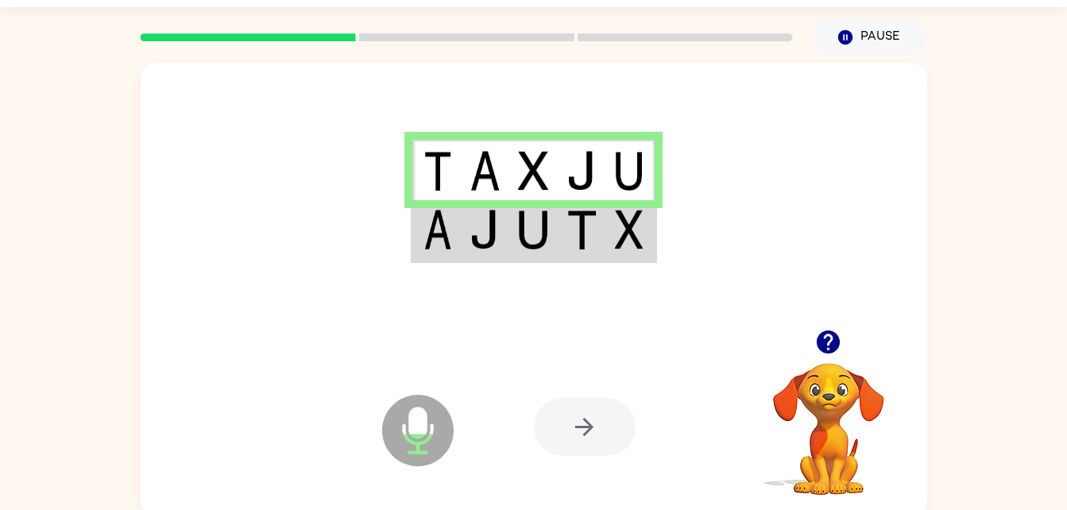
click at [579, 442] on div at bounding box center [585, 427] width 102 height 58
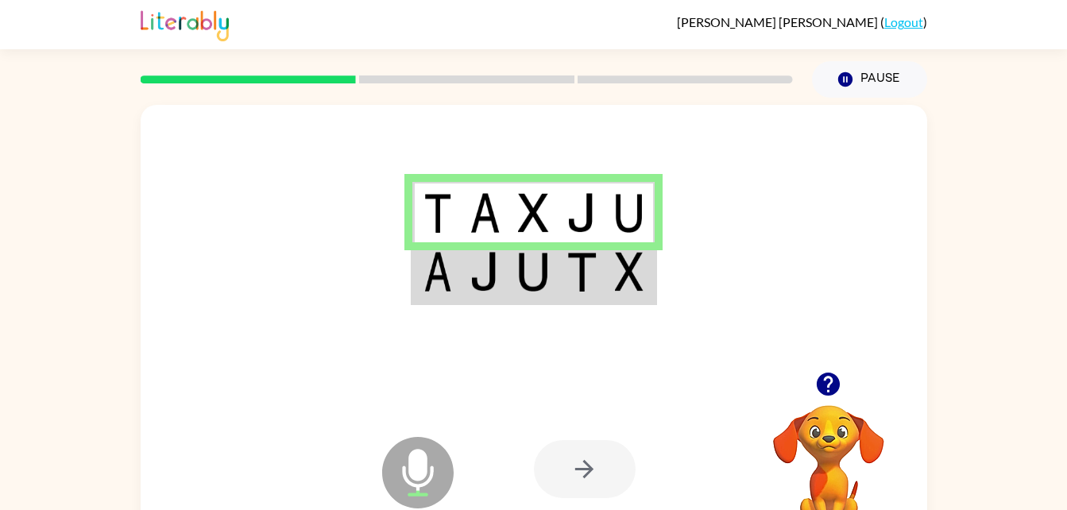
click at [493, 218] on img at bounding box center [484, 213] width 30 height 40
click at [462, 257] on td at bounding box center [485, 272] width 48 height 61
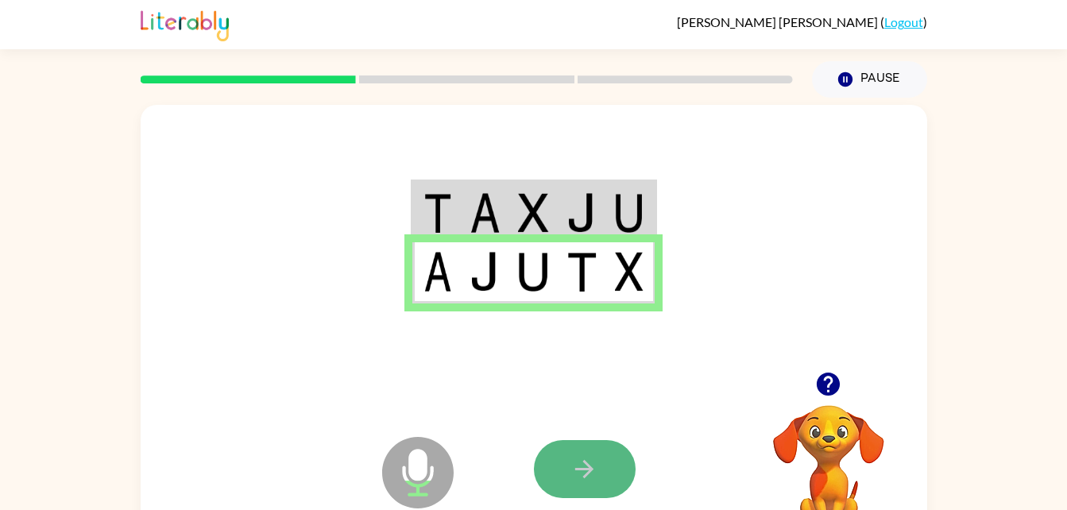
click at [572, 477] on icon "button" at bounding box center [584, 469] width 28 height 28
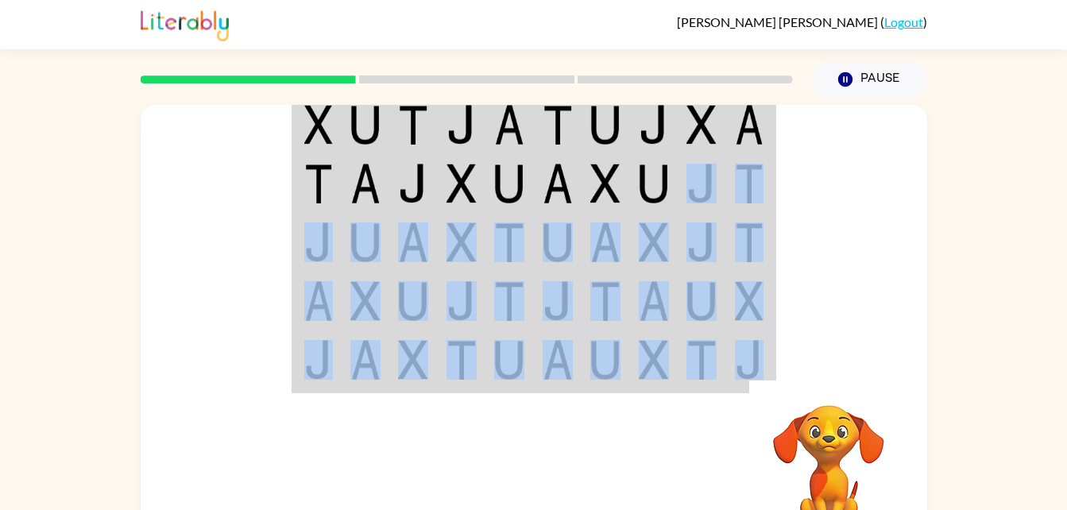
click at [682, 157] on div "Your browser must support playing .mp4 files to use Literably. Please try using…" at bounding box center [534, 332] width 786 height 454
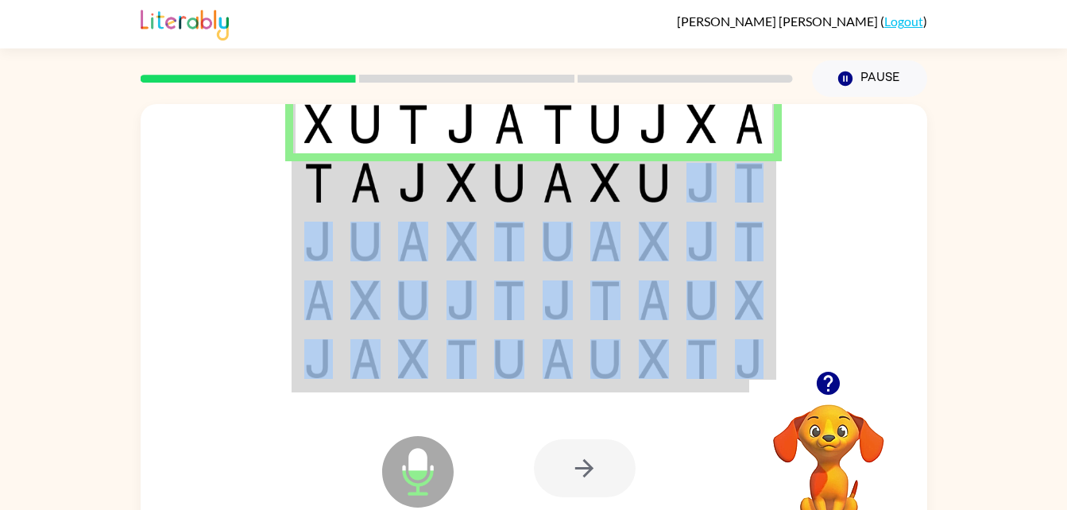
click at [302, 240] on td at bounding box center [317, 241] width 48 height 59
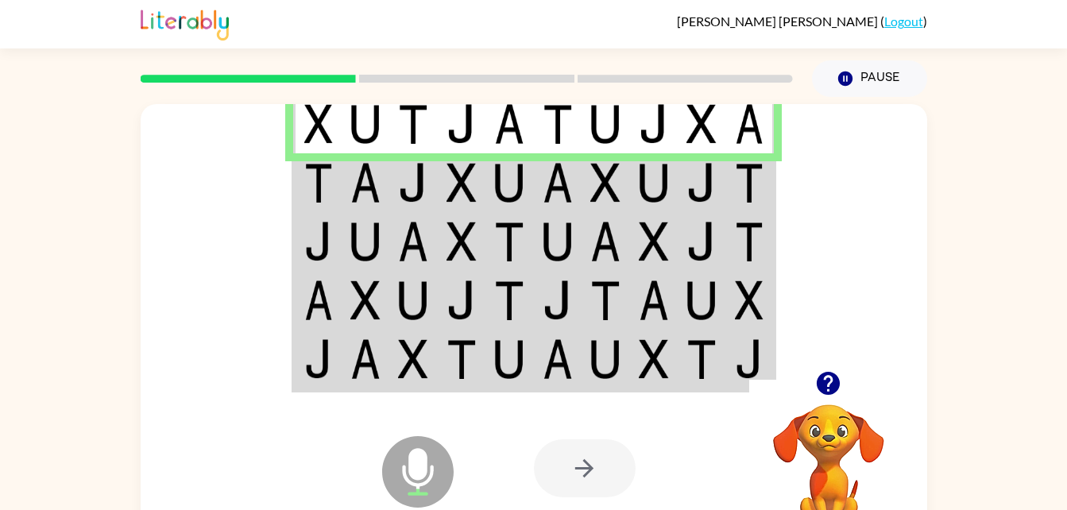
click at [431, 181] on td at bounding box center [413, 182] width 48 height 59
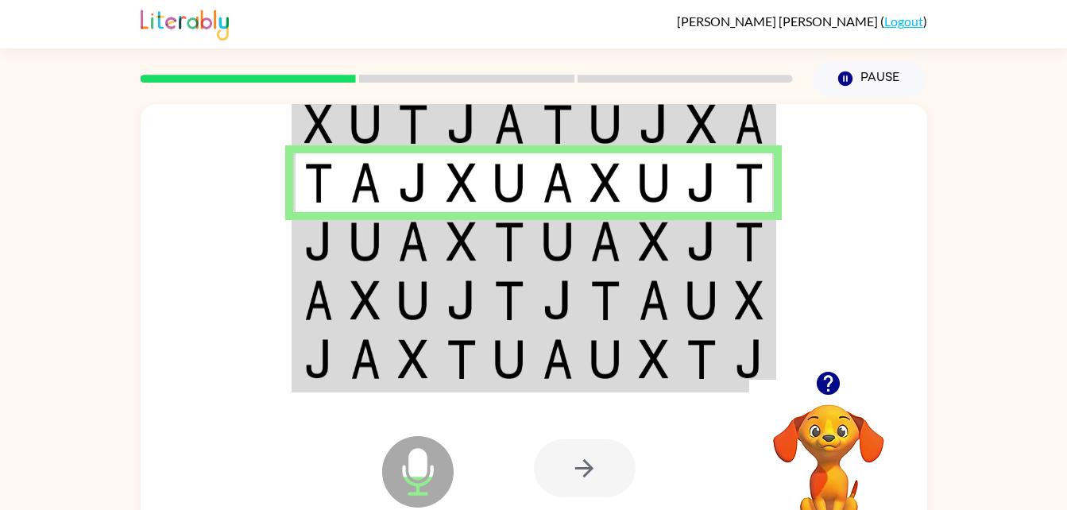
click at [386, 180] on td at bounding box center [366, 182] width 48 height 59
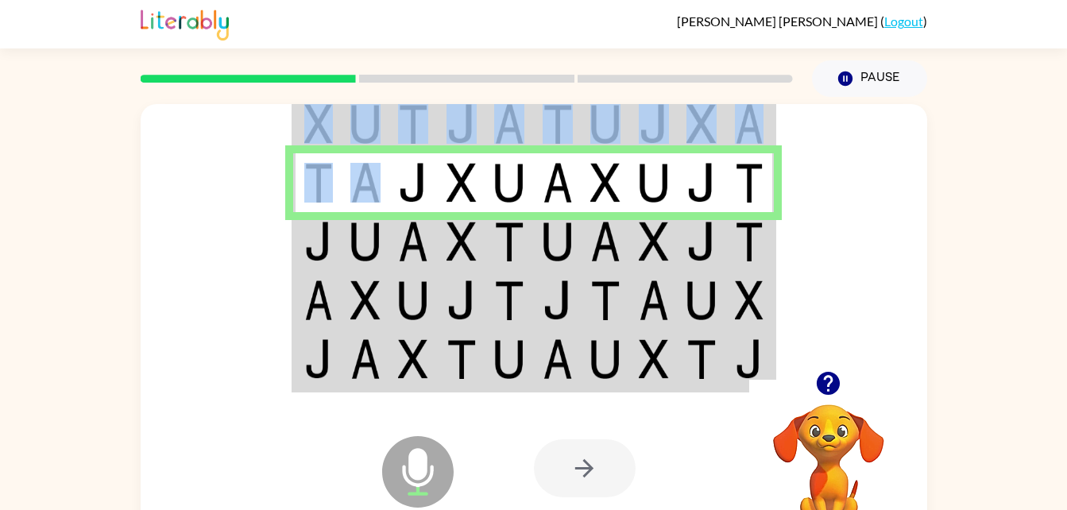
click at [386, 180] on td at bounding box center [366, 182] width 48 height 59
drag, startPoint x: 386, startPoint y: 180, endPoint x: 369, endPoint y: 207, distance: 31.7
click at [369, 207] on td at bounding box center [366, 182] width 48 height 59
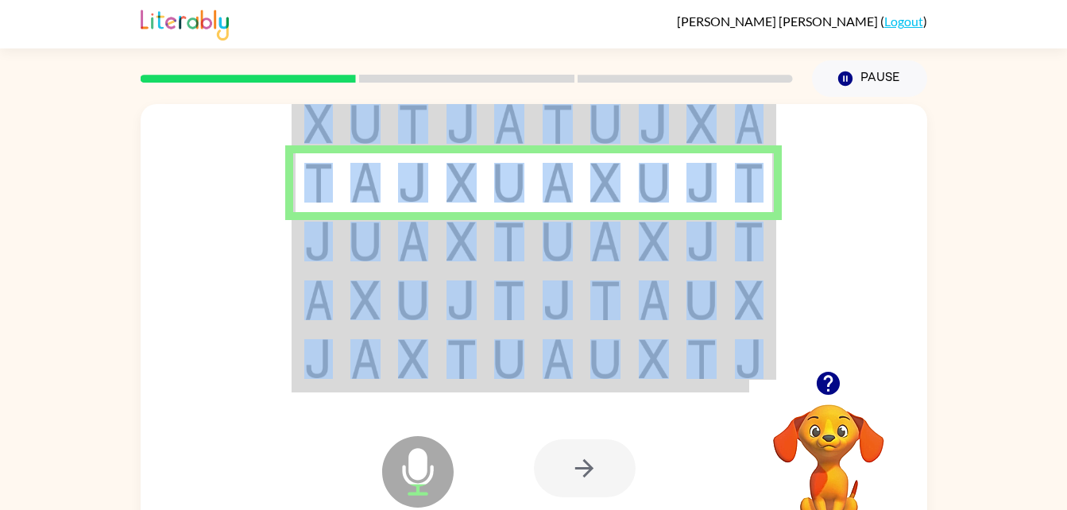
drag, startPoint x: 369, startPoint y: 207, endPoint x: 357, endPoint y: 221, distance: 18.0
click at [357, 221] on tbody at bounding box center [533, 242] width 481 height 298
click at [357, 221] on td at bounding box center [366, 241] width 48 height 59
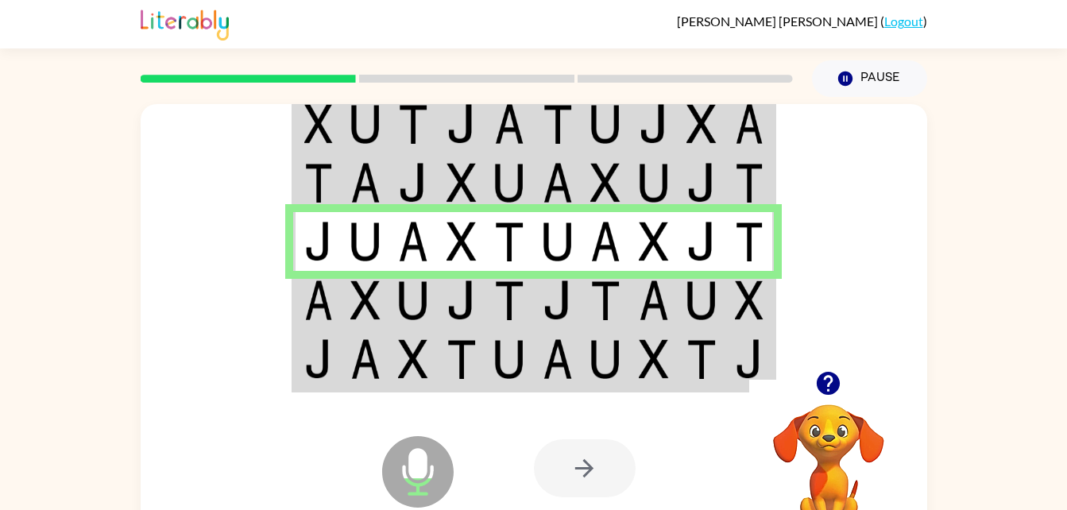
click at [392, 240] on td at bounding box center [413, 241] width 48 height 59
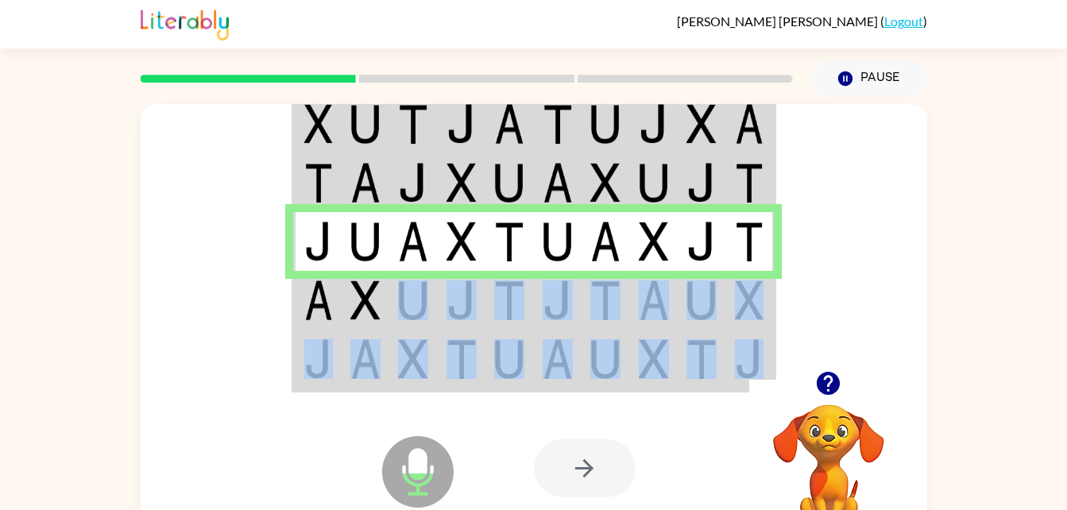
drag, startPoint x: 391, startPoint y: 272, endPoint x: 404, endPoint y: 409, distance: 138.1
click at [404, 409] on div "Microphone The Microphone is here when it is your turn to talk Your browser mus…" at bounding box center [534, 331] width 786 height 454
click at [404, 409] on icon at bounding box center [418, 436] width 40 height 119
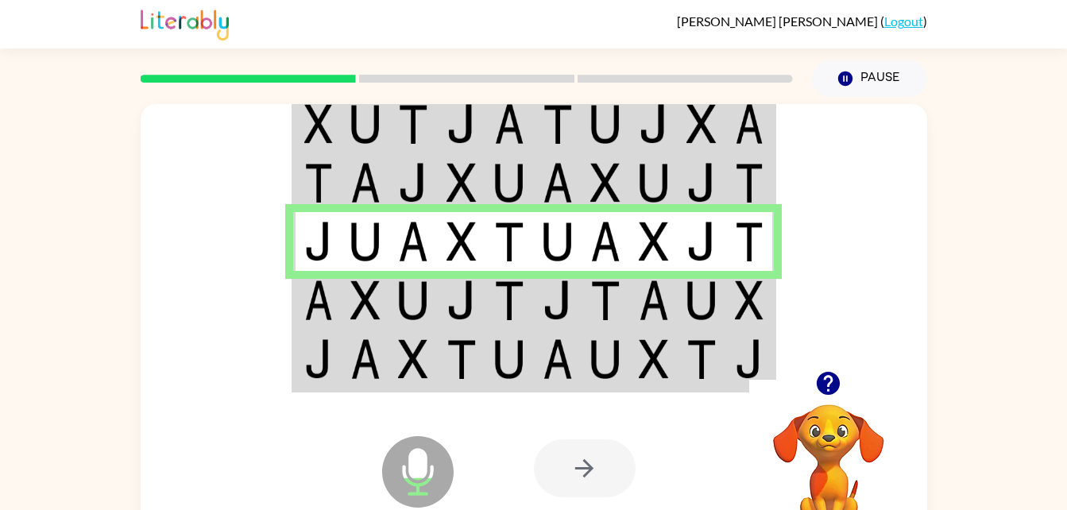
click at [354, 326] on td at bounding box center [366, 300] width 48 height 59
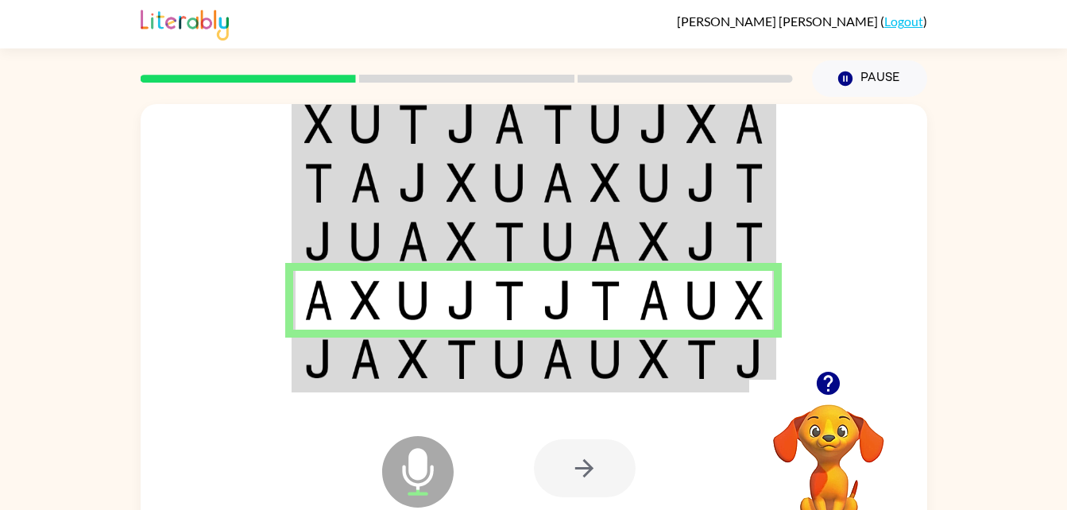
click at [357, 344] on img at bounding box center [365, 359] width 30 height 40
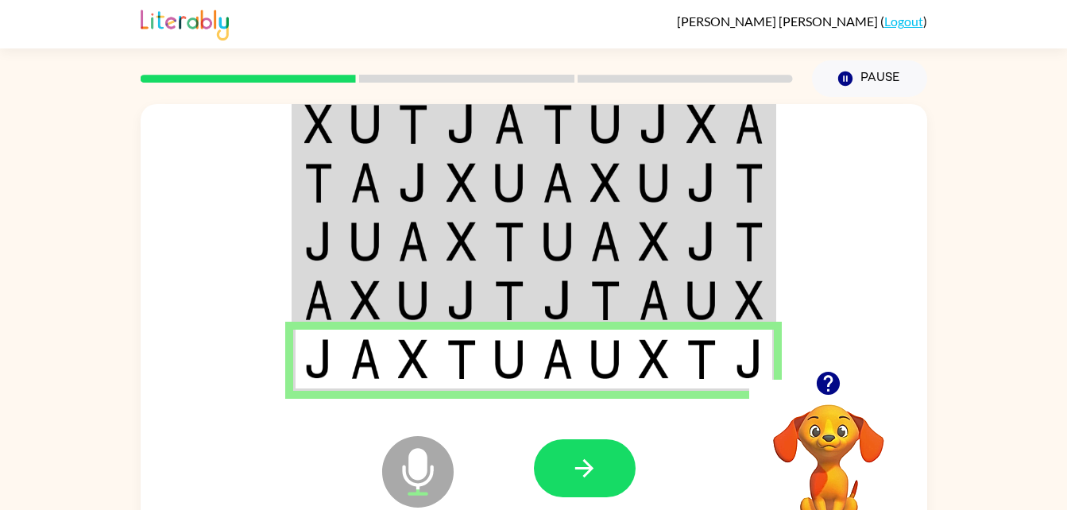
click at [357, 343] on img at bounding box center [365, 359] width 30 height 40
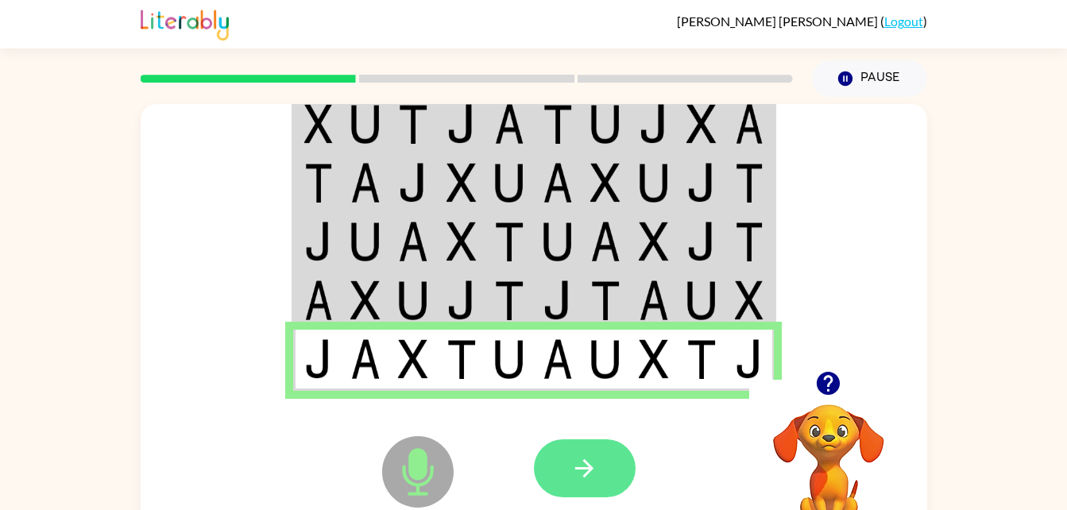
click at [564, 450] on button "button" at bounding box center [585, 468] width 102 height 58
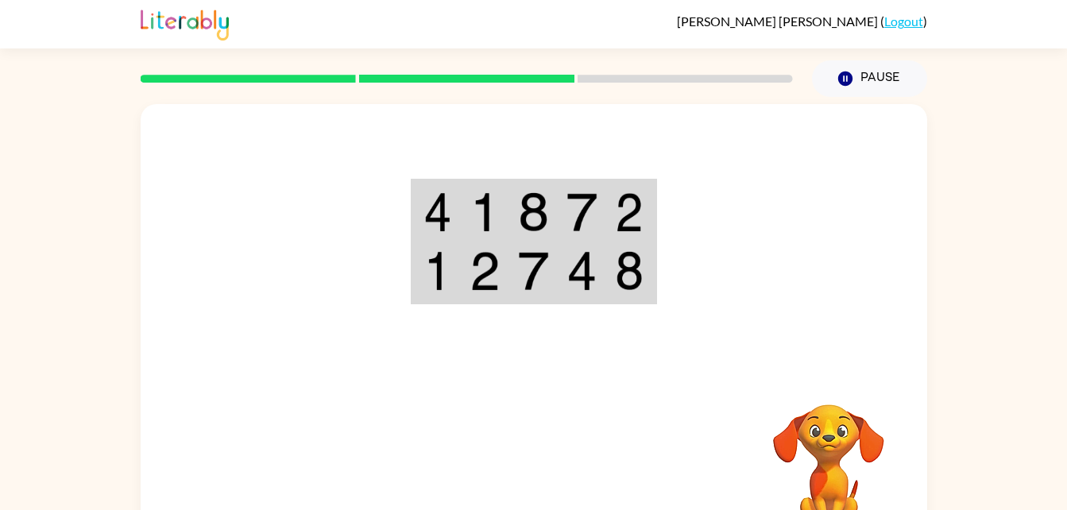
click at [443, 233] on td at bounding box center [436, 211] width 48 height 61
click at [546, 213] on img at bounding box center [533, 212] width 30 height 40
click at [589, 206] on img at bounding box center [581, 212] width 30 height 40
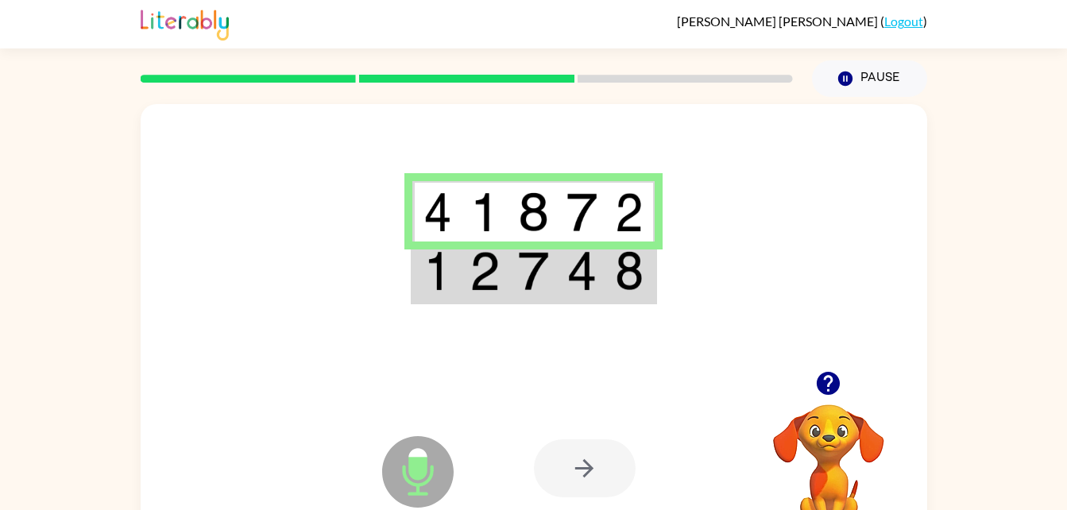
click at [539, 161] on div at bounding box center [534, 237] width 786 height 267
click at [497, 241] on td at bounding box center [485, 211] width 48 height 61
drag, startPoint x: 497, startPoint y: 241, endPoint x: 468, endPoint y: 254, distance: 31.6
click at [468, 254] on td at bounding box center [485, 272] width 48 height 61
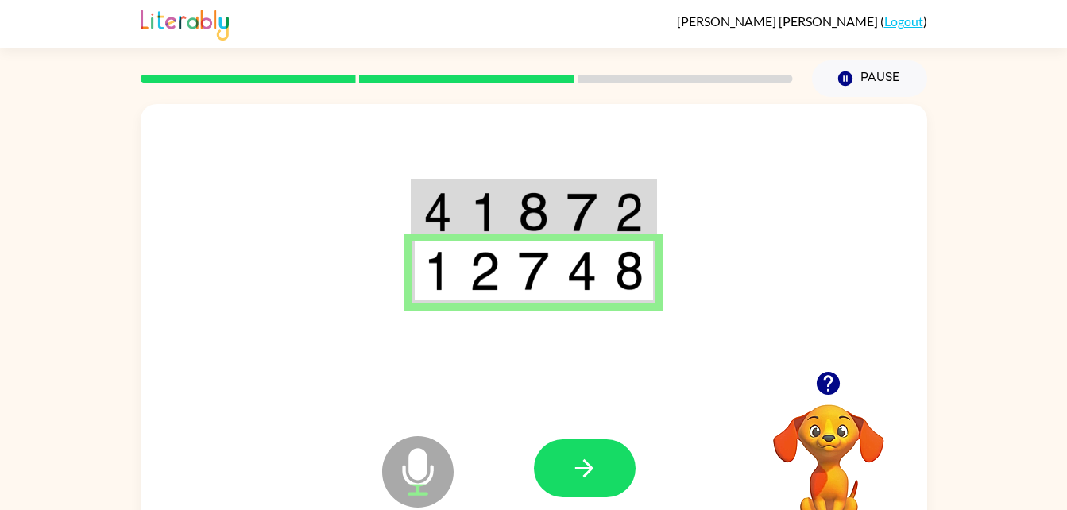
click at [553, 412] on div at bounding box center [651, 468] width 234 height 179
click at [556, 428] on div at bounding box center [651, 468] width 234 height 179
click at [568, 466] on button "button" at bounding box center [585, 468] width 102 height 58
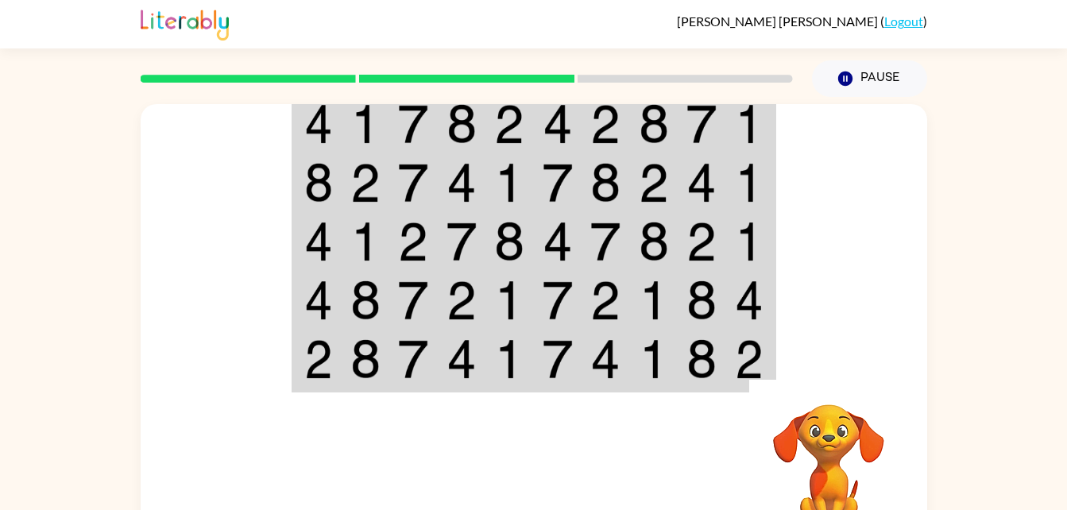
click at [687, 330] on td at bounding box center [702, 360] width 48 height 61
click at [415, 139] on img at bounding box center [413, 124] width 30 height 40
click at [588, 135] on td at bounding box center [606, 123] width 48 height 61
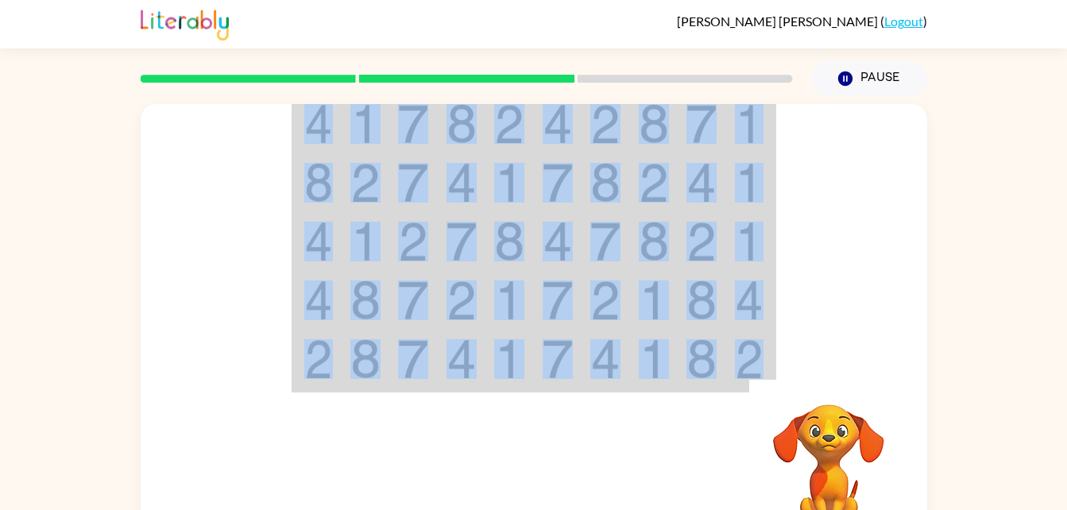
click at [588, 135] on td at bounding box center [606, 123] width 48 height 61
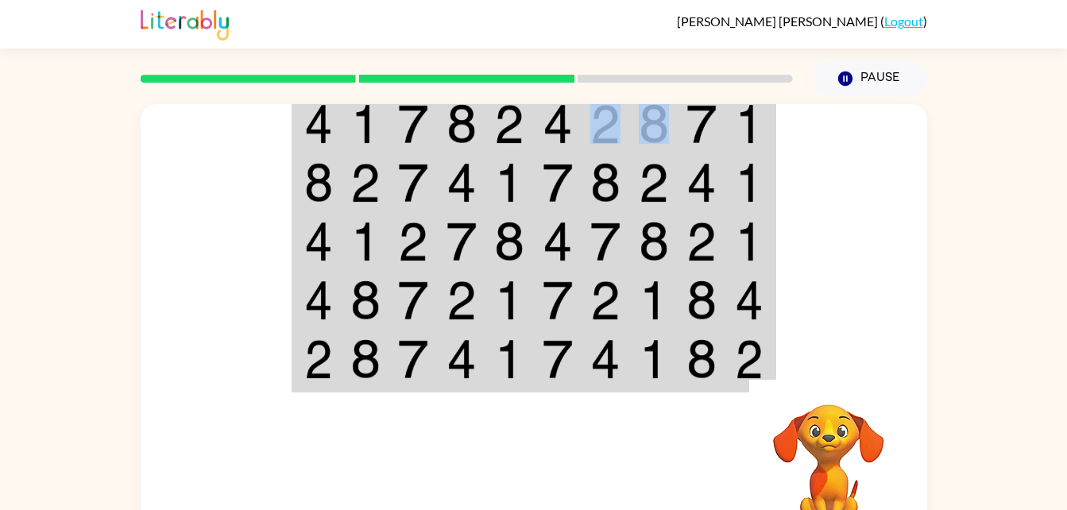
click at [588, 135] on td at bounding box center [606, 123] width 48 height 61
drag, startPoint x: 588, startPoint y: 135, endPoint x: 521, endPoint y: 177, distance: 78.9
click at [521, 177] on img at bounding box center [509, 183] width 30 height 40
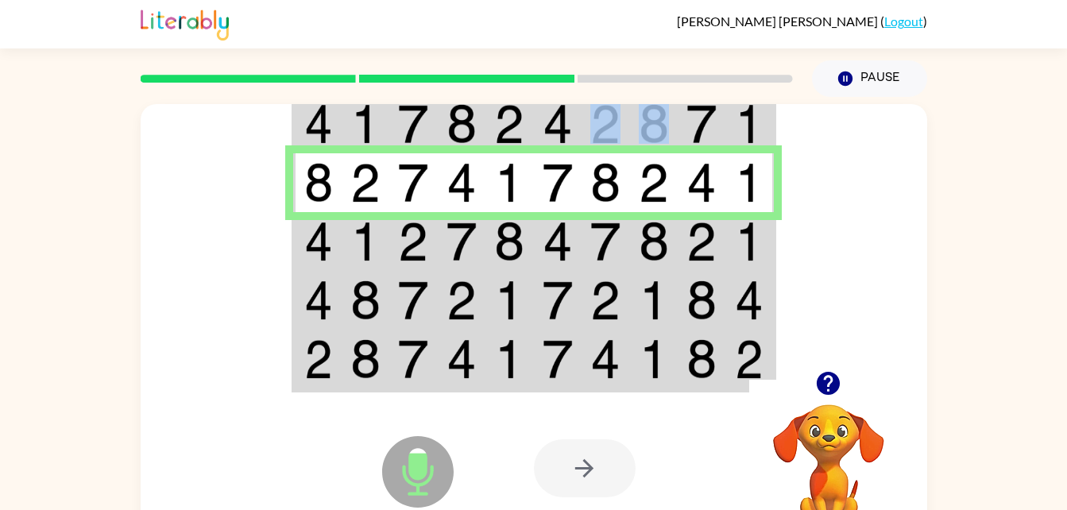
drag, startPoint x: 521, startPoint y: 177, endPoint x: 524, endPoint y: 242, distance: 65.2
click at [524, 242] on img at bounding box center [509, 242] width 30 height 40
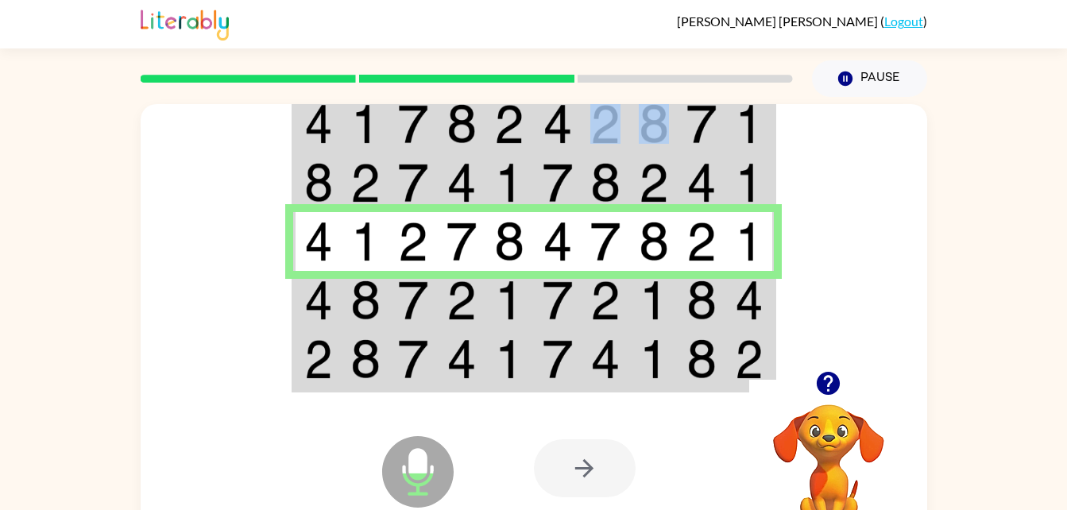
click at [518, 299] on img at bounding box center [509, 300] width 30 height 40
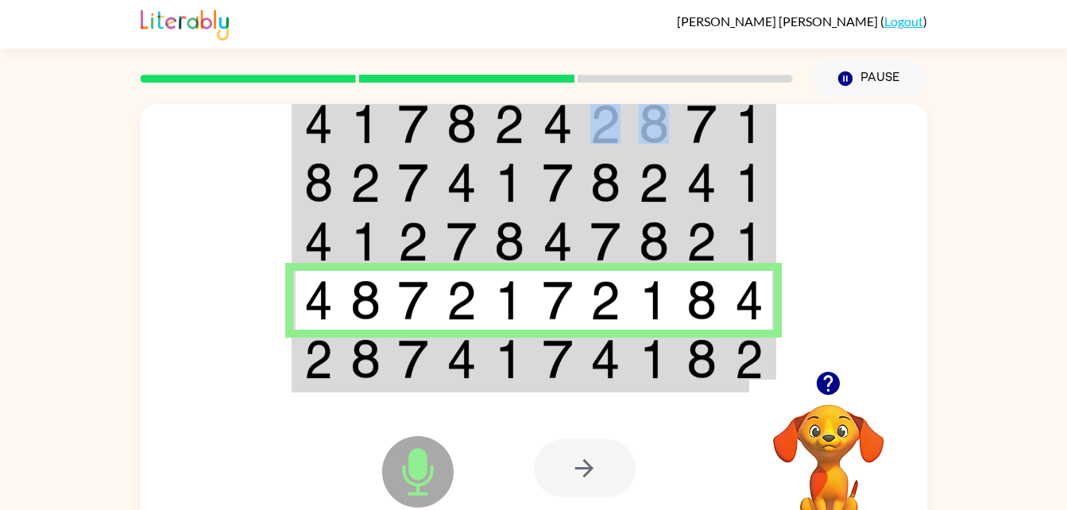
drag, startPoint x: 546, startPoint y: 361, endPoint x: 561, endPoint y: 368, distance: 16.7
click at [561, 368] on img at bounding box center [558, 359] width 30 height 40
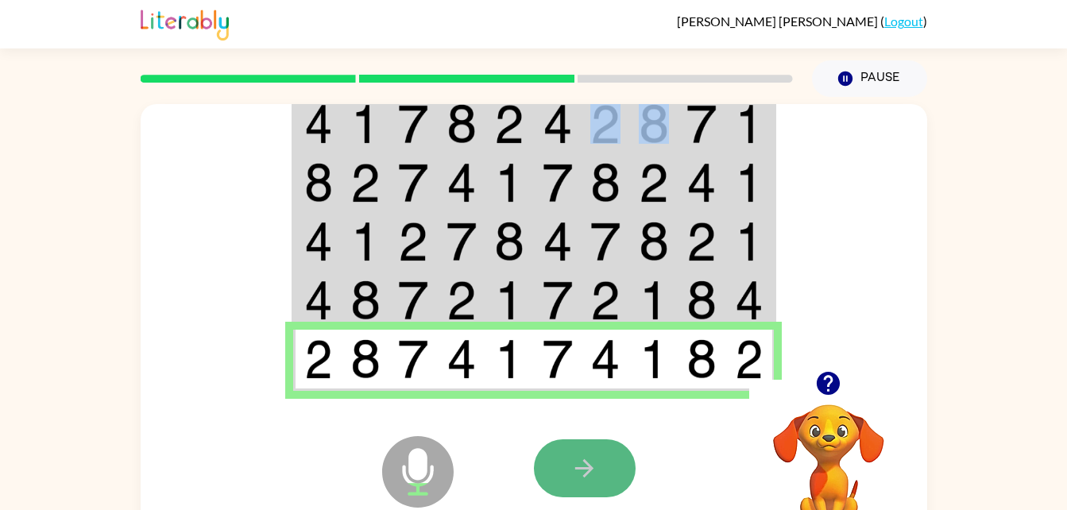
click at [572, 466] on icon "button" at bounding box center [584, 468] width 28 height 28
